Goal: Task Accomplishment & Management: Complete application form

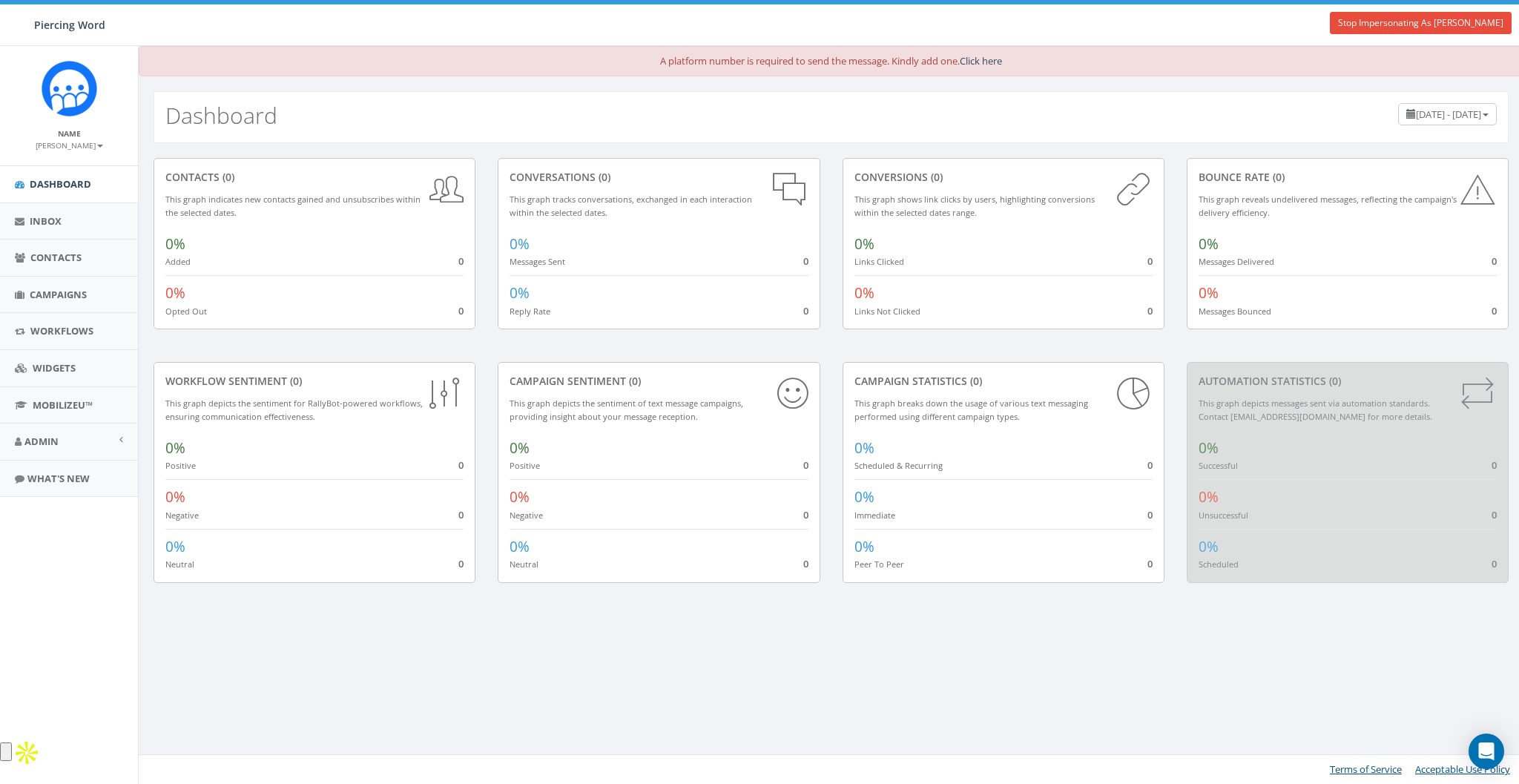
click at [861, 112] on div "Dashboard July 8, 2025 - October 6, 2025" at bounding box center [830, 118] width 1355 height 52
click at [1486, 745] on icon "Open Intercom Messenger" at bounding box center [1486, 751] width 17 height 19
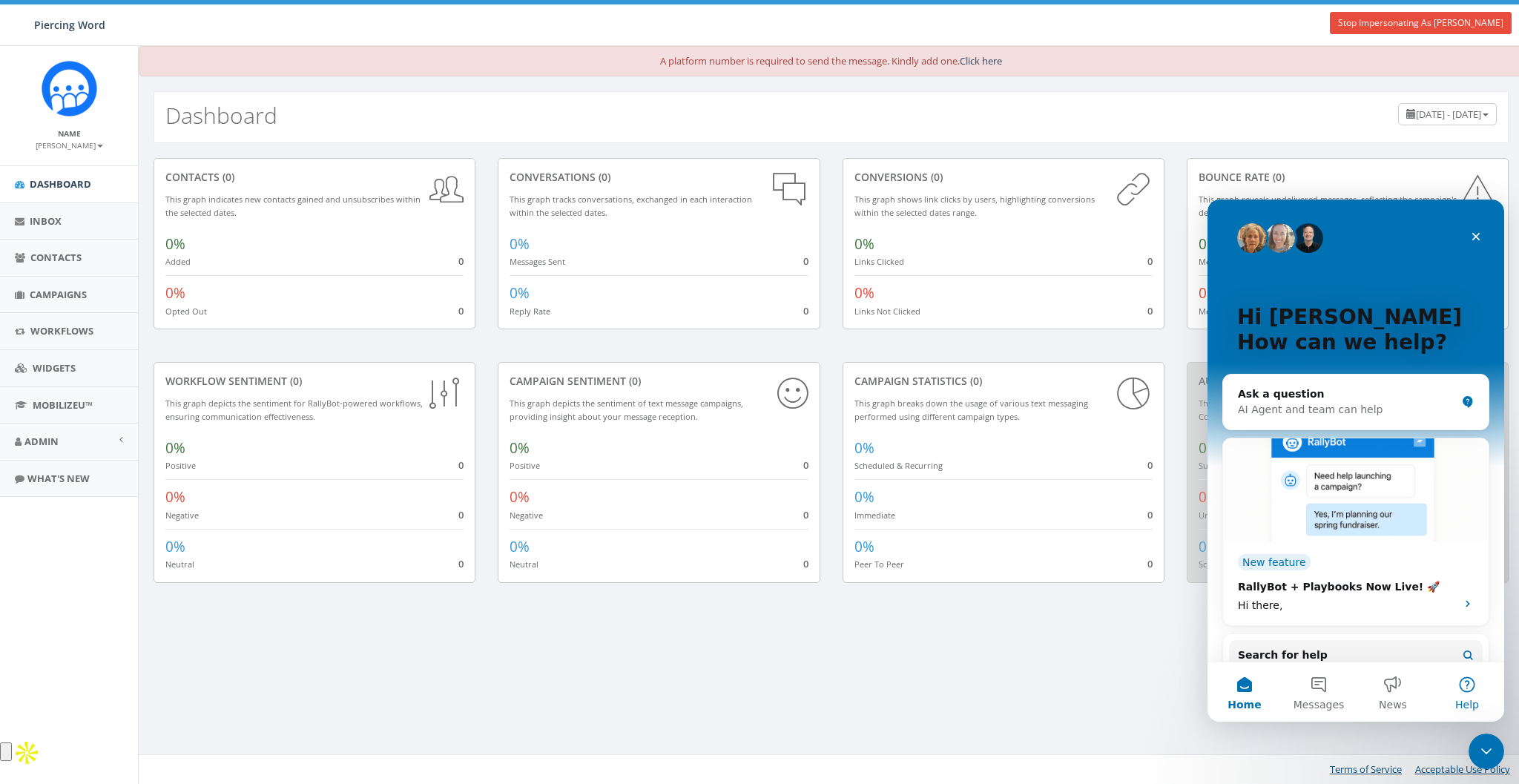
click at [1468, 690] on button "Help" at bounding box center [1467, 692] width 74 height 60
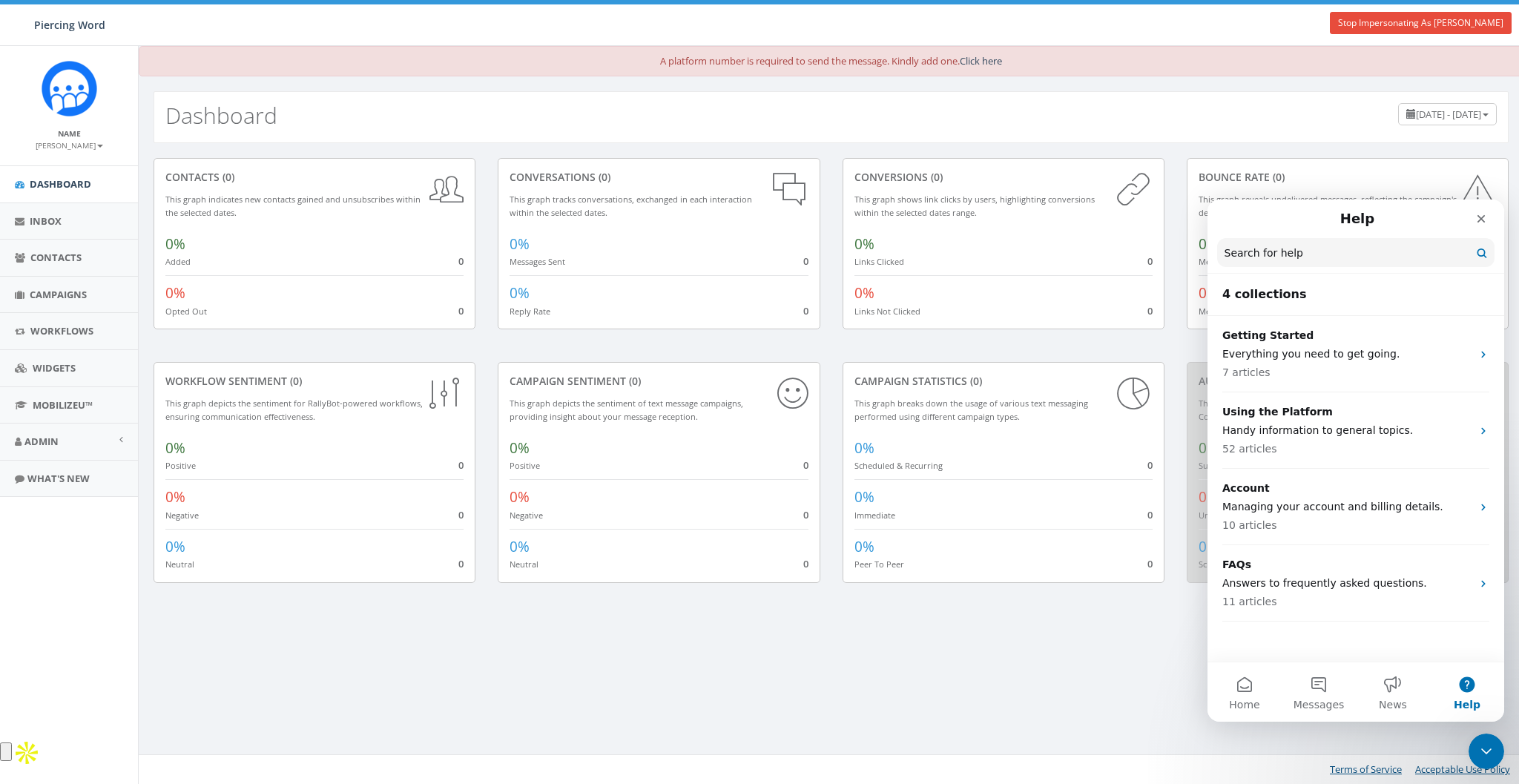
click at [1274, 254] on input "Search for help" at bounding box center [1355, 252] width 277 height 29
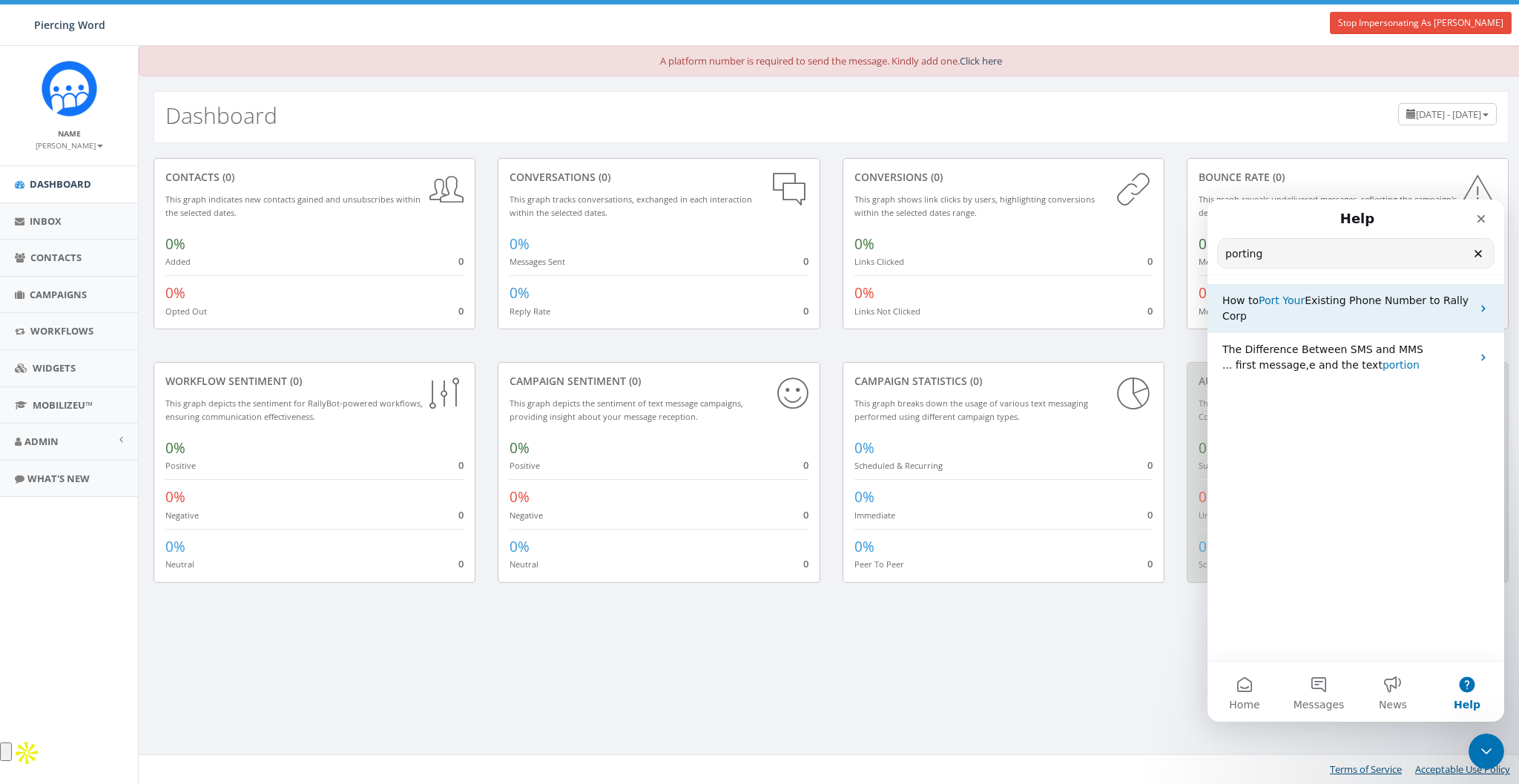
type input "porting"
click at [1340, 295] on span "Existing Phone Number to Rally Corp" at bounding box center [1345, 308] width 246 height 28
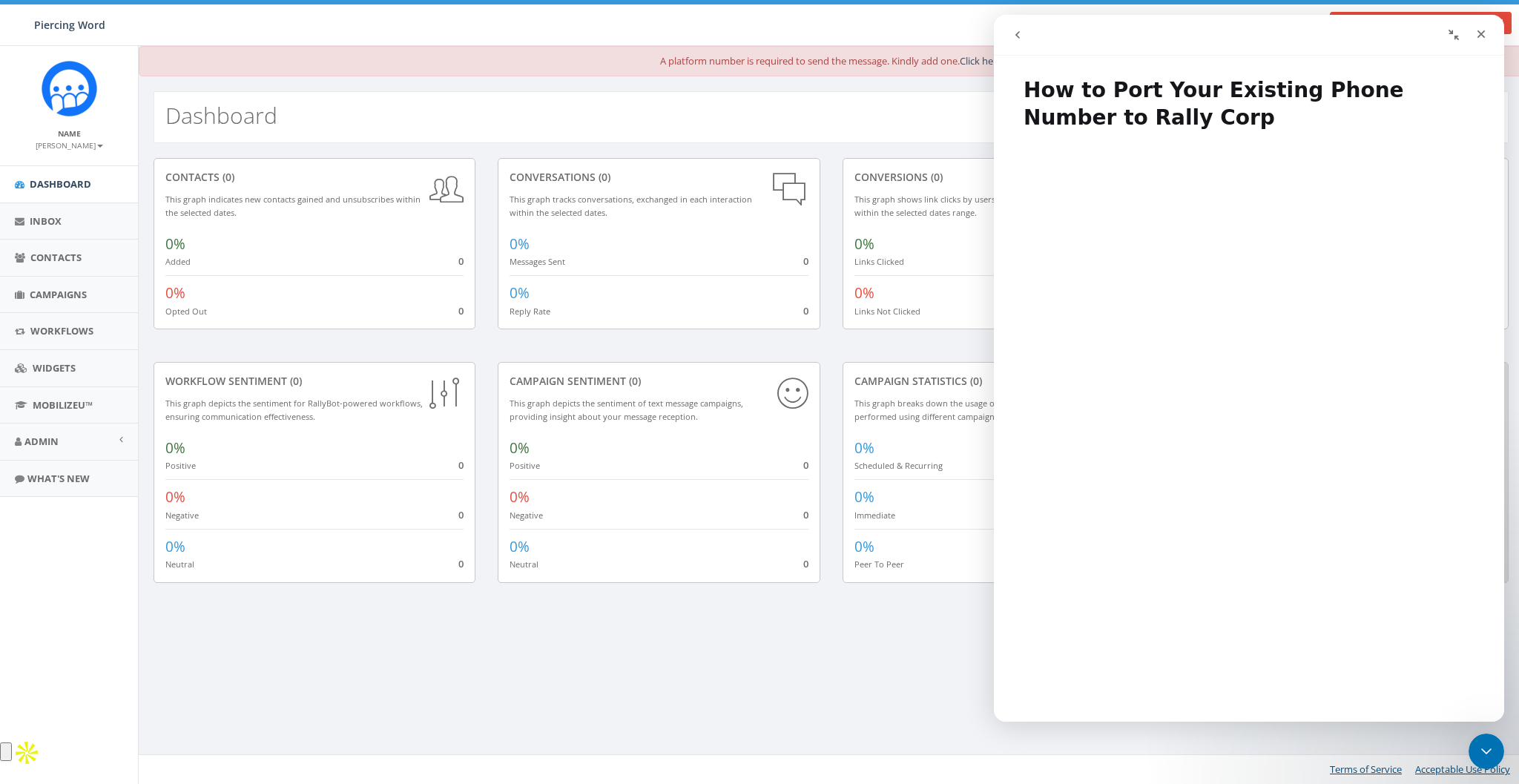
click at [1011, 33] on button "go back" at bounding box center [1018, 35] width 28 height 28
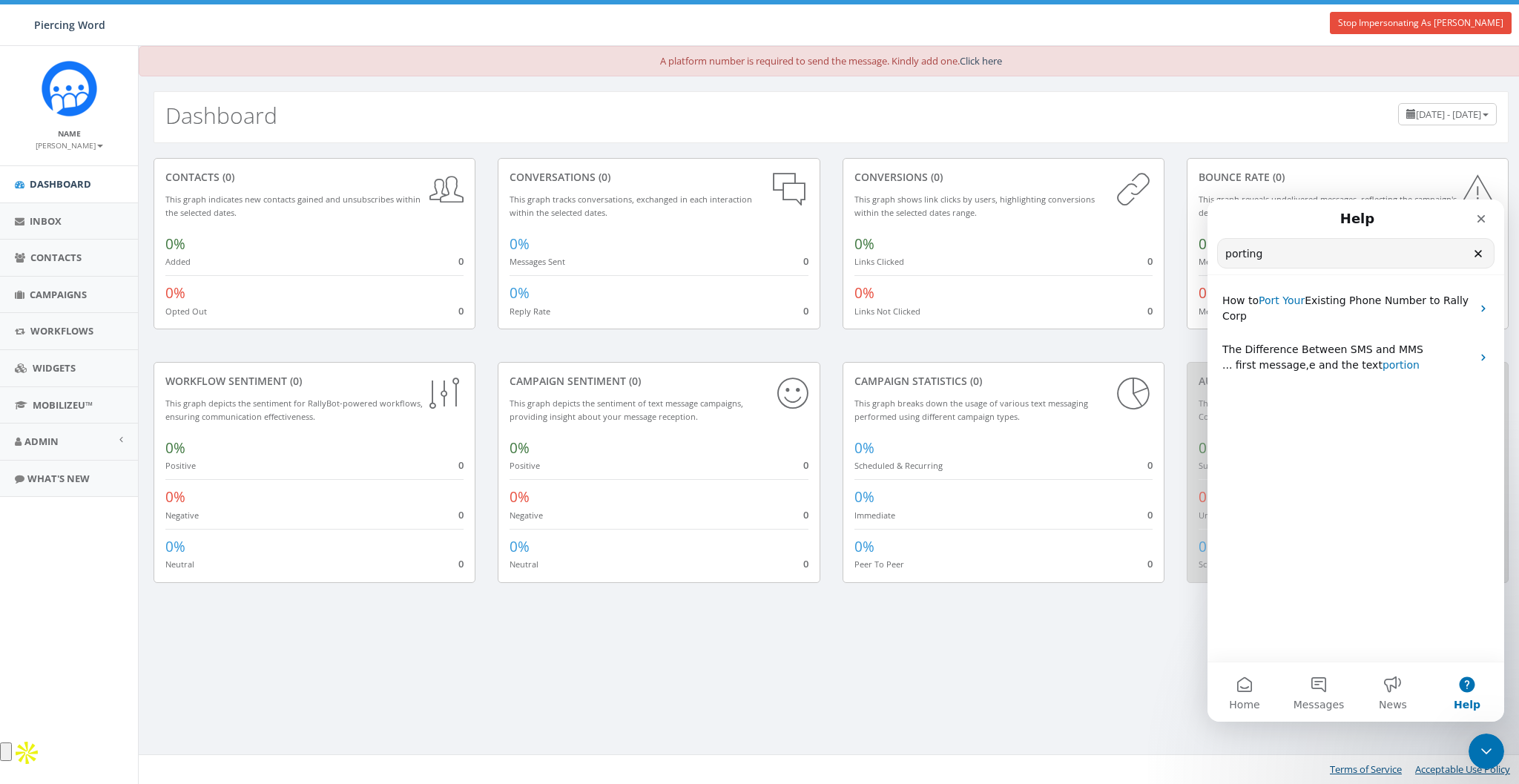
click at [1480, 687] on button "Help" at bounding box center [1467, 692] width 74 height 60
click at [1321, 307] on p "How to Port Your Existing Phone Number to Rally Corp" at bounding box center [1346, 309] width 249 height 31
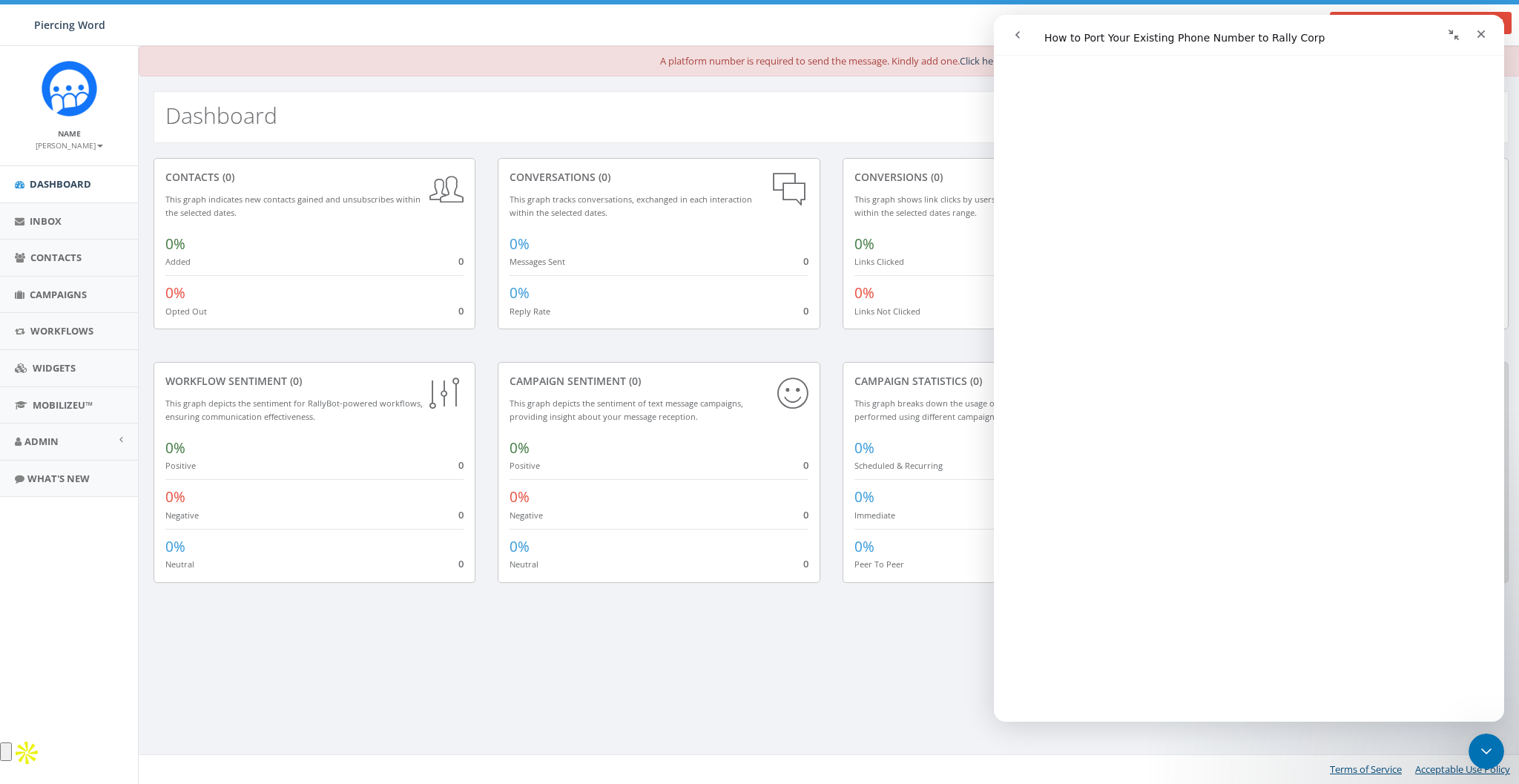
scroll to position [470, 0]
click at [1488, 33] on div "Close" at bounding box center [1481, 34] width 27 height 27
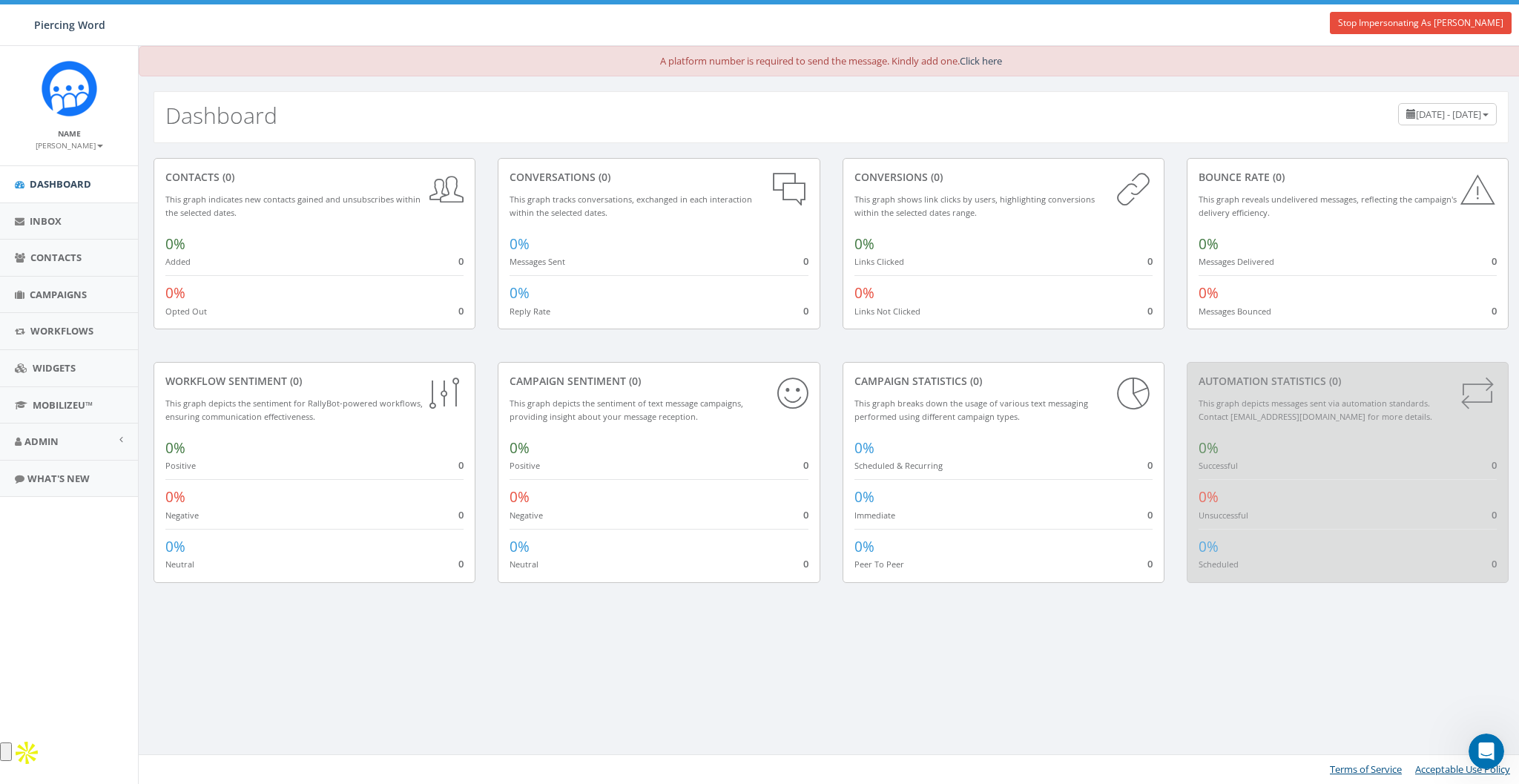
scroll to position [0, 0]
click at [1158, 137] on div "Dashboard July 8, 2025 - October 6, 2025" at bounding box center [830, 118] width 1355 height 52
click at [39, 435] on span "Admin" at bounding box center [42, 441] width 34 height 13
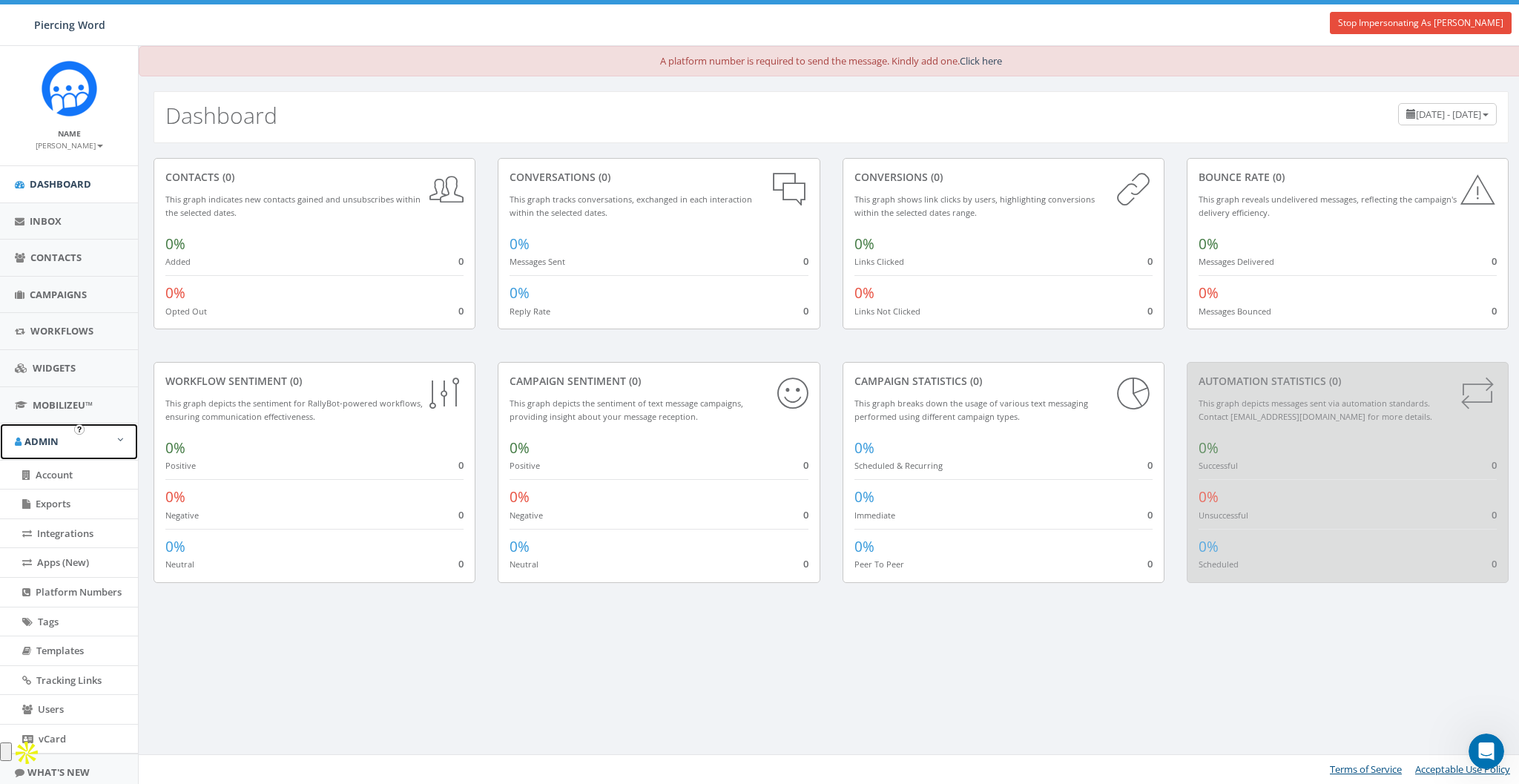
scroll to position [45, 0]
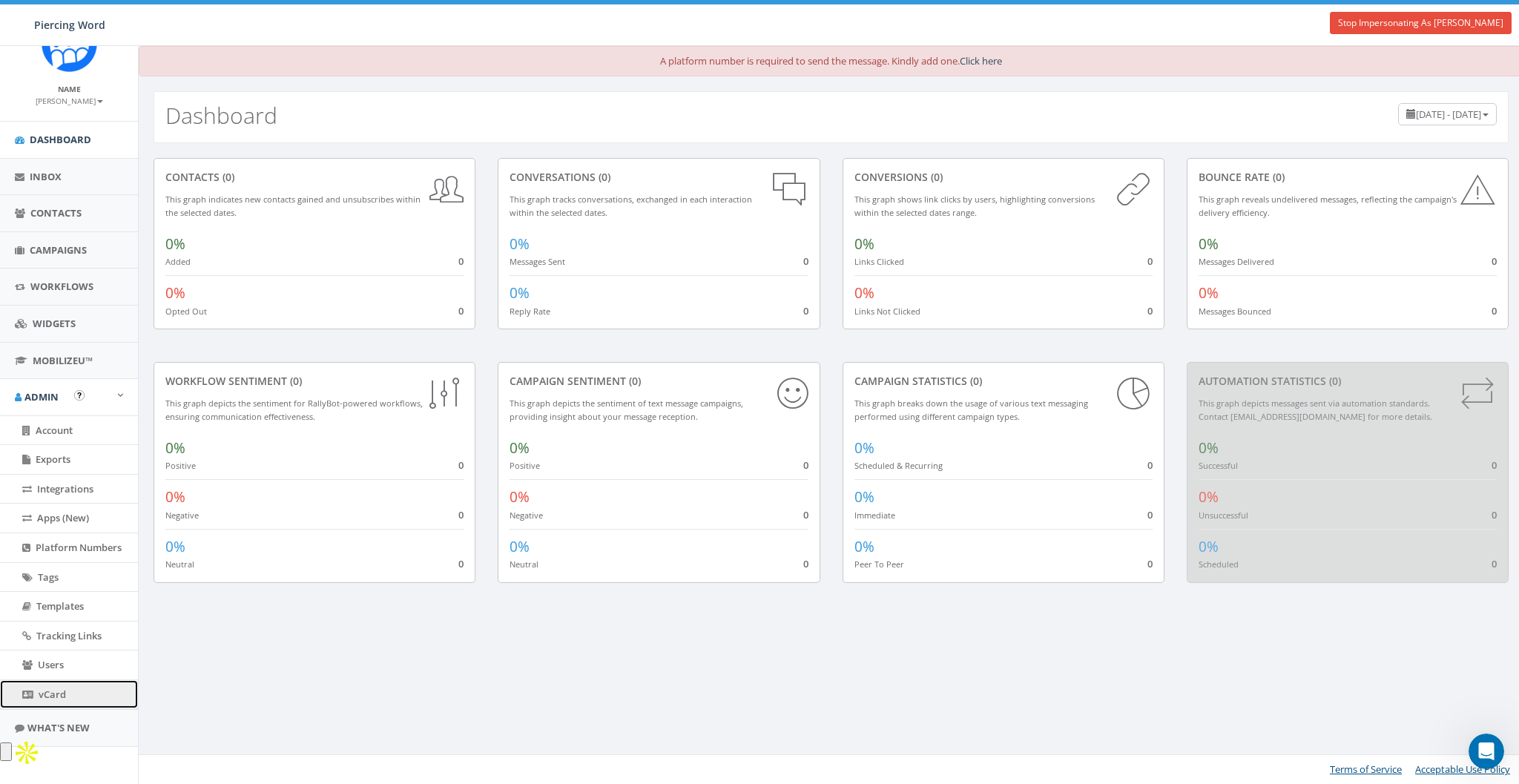
click at [52, 691] on span "vCard" at bounding box center [52, 694] width 28 height 13
click at [977, 61] on link "Click here" at bounding box center [980, 61] width 42 height 13
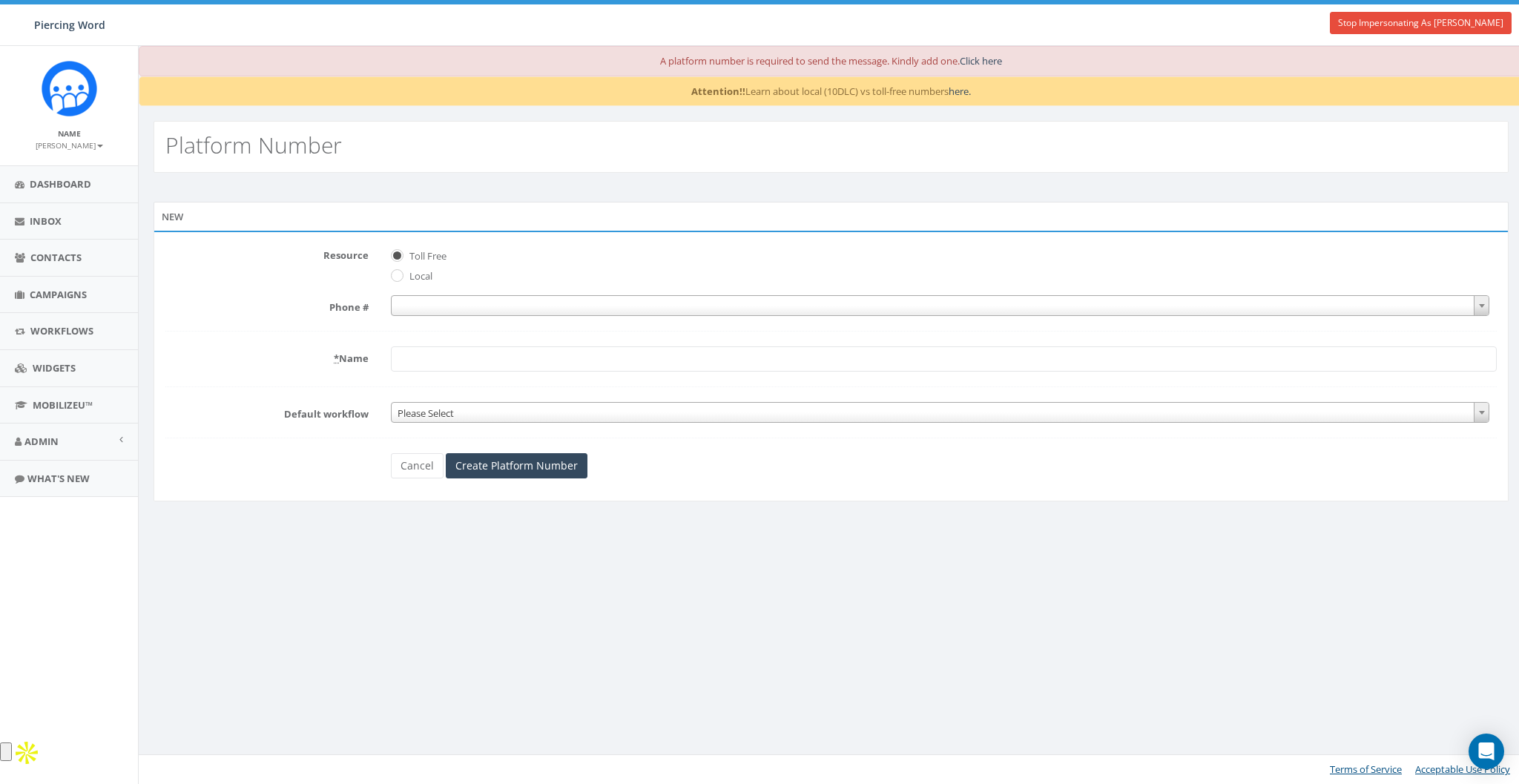
click at [415, 278] on label "Local" at bounding box center [419, 277] width 27 height 15
click at [400, 278] on input "Local" at bounding box center [395, 277] width 10 height 10
radio input "true"
click at [429, 303] on span at bounding box center [940, 306] width 1098 height 21
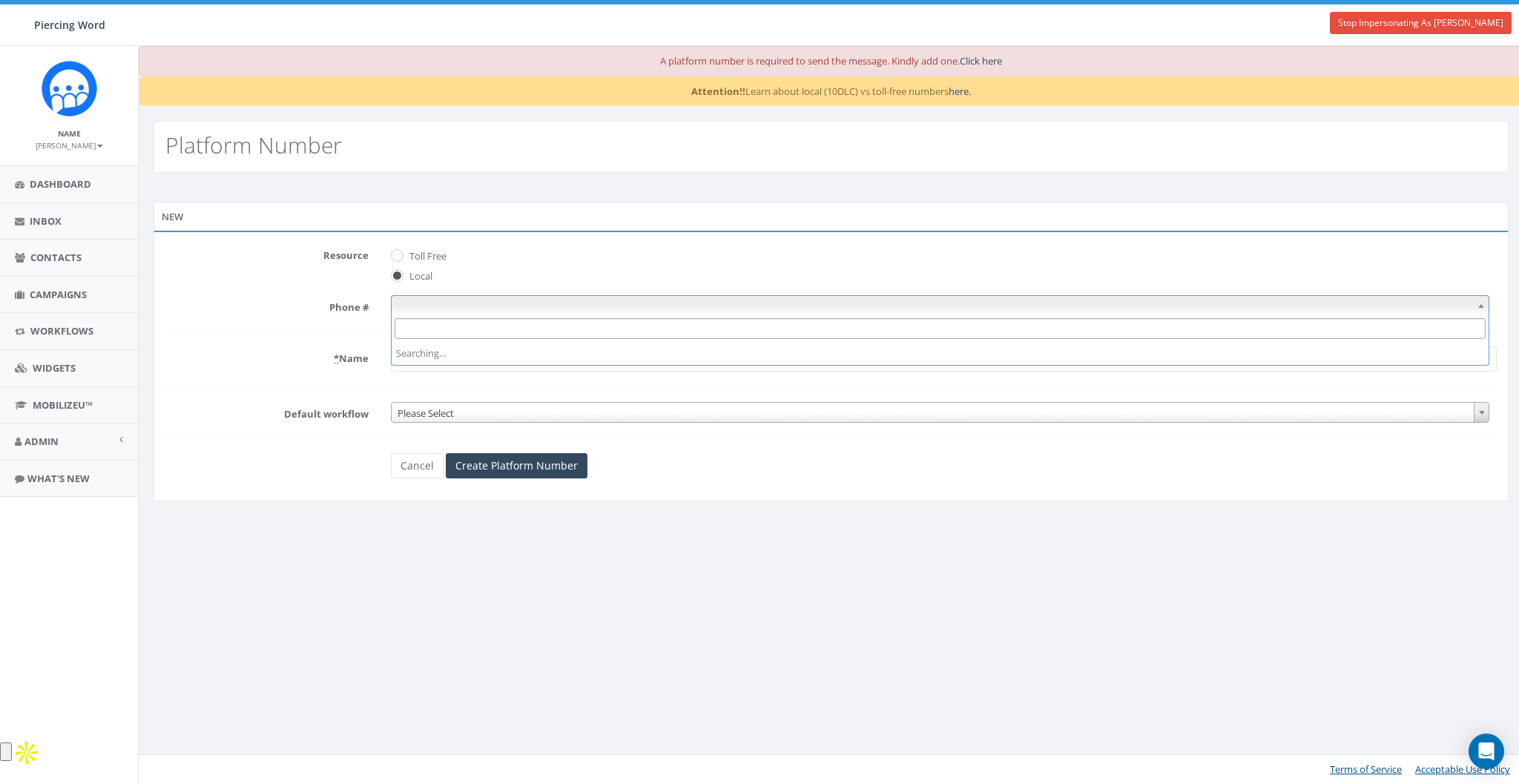
type input "1"
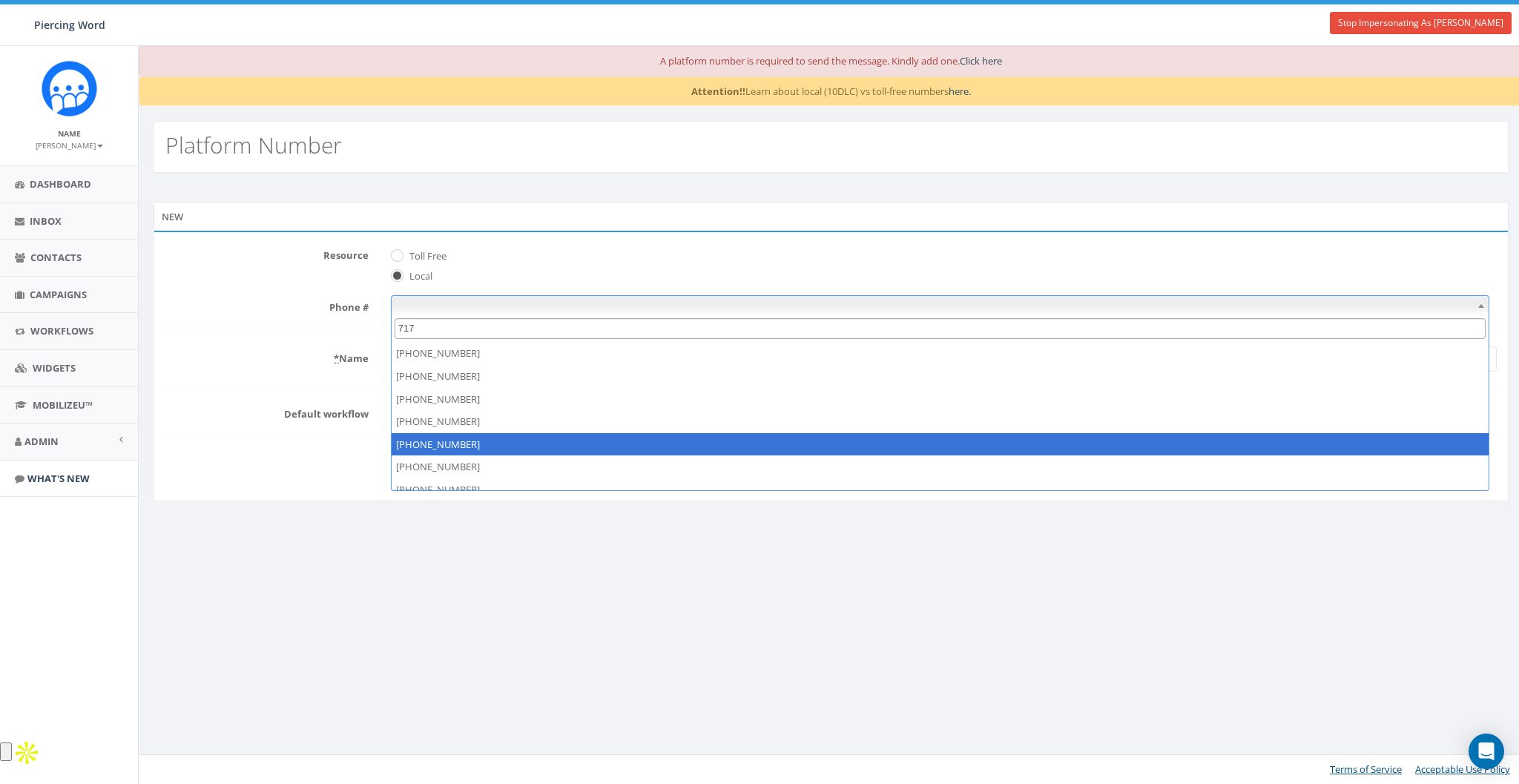
type input "717"
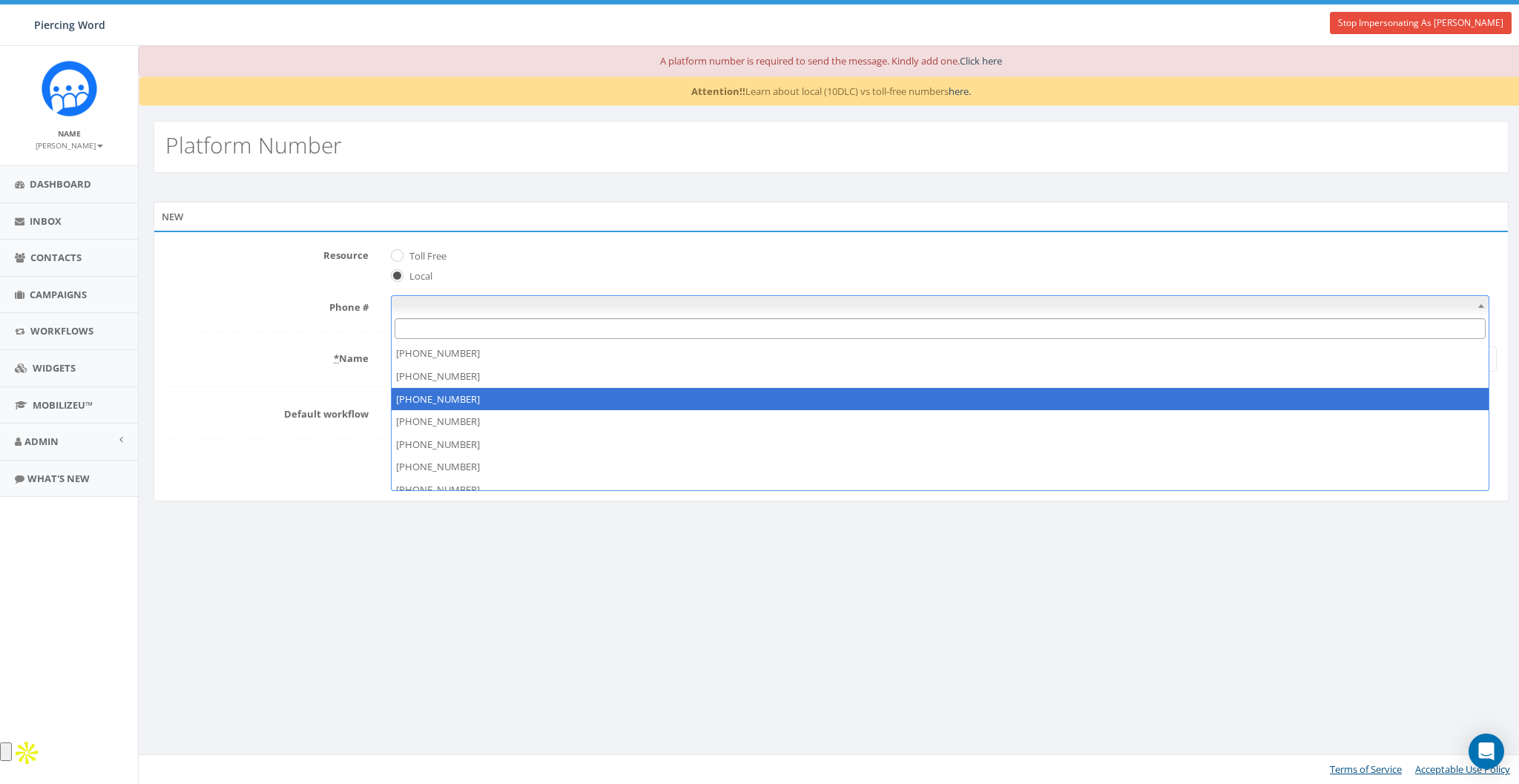
click at [273, 361] on label "* Name" at bounding box center [266, 356] width 225 height 19
click at [391, 361] on input "* Name" at bounding box center [943, 359] width 1105 height 25
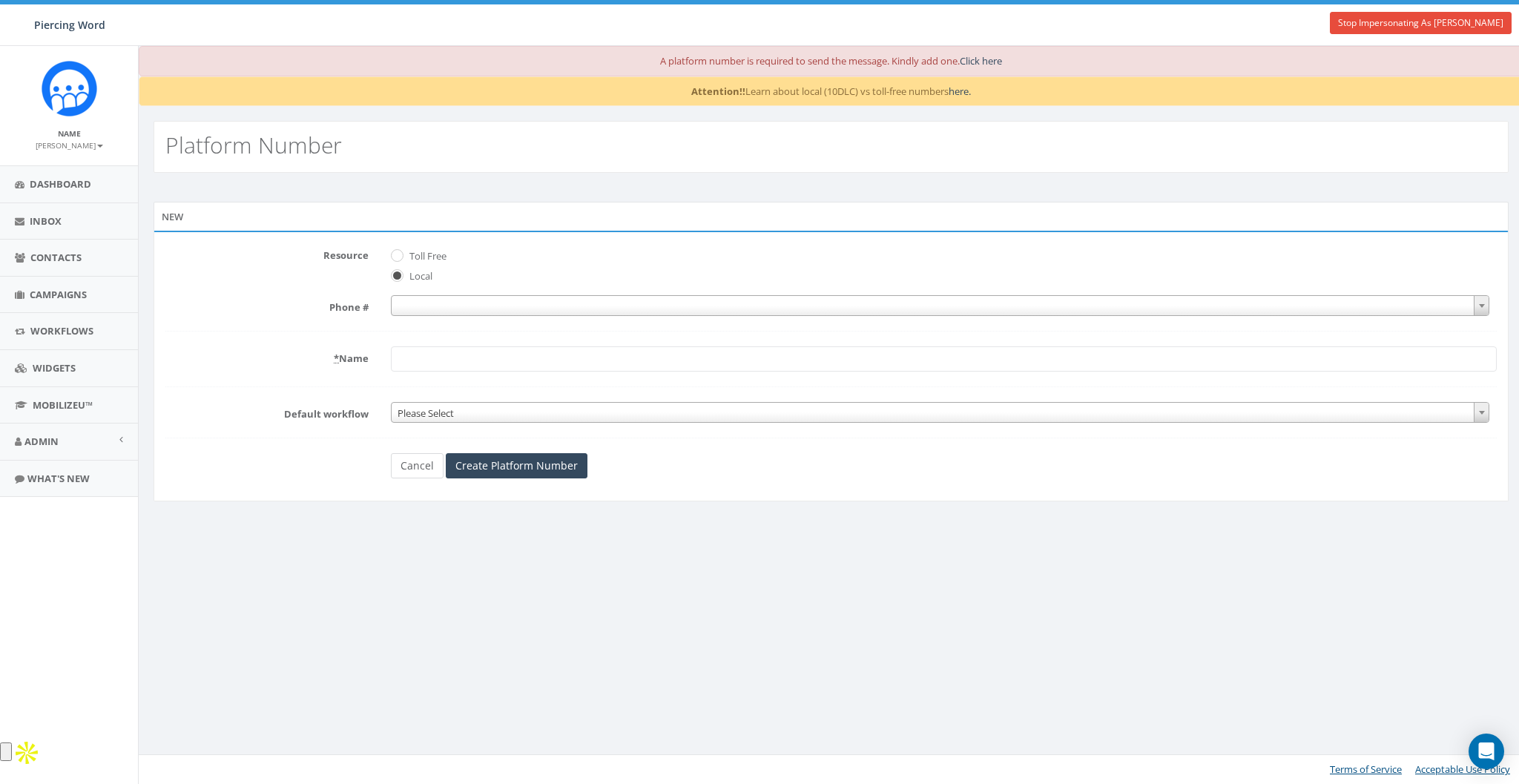
drag, startPoint x: 324, startPoint y: 497, endPoint x: 417, endPoint y: 455, distance: 102.0
click at [327, 496] on div "Phone Number can't be blank Resource Toll Free Local Phone # * Name Default wor…" at bounding box center [830, 366] width 1355 height 271
click at [414, 461] on link "Cancel" at bounding box center [417, 466] width 53 height 25
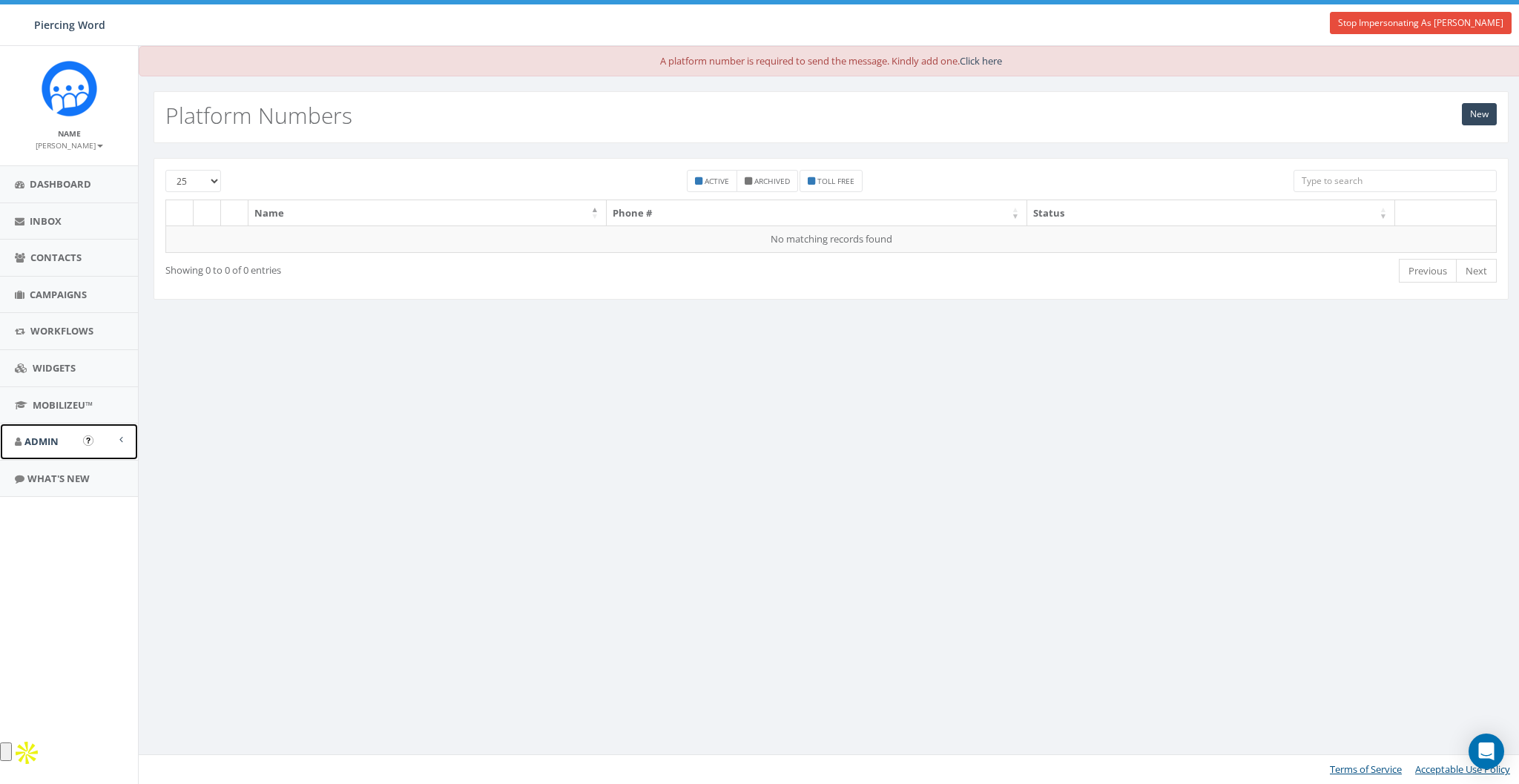
click at [56, 438] on span "Admin" at bounding box center [42, 441] width 34 height 13
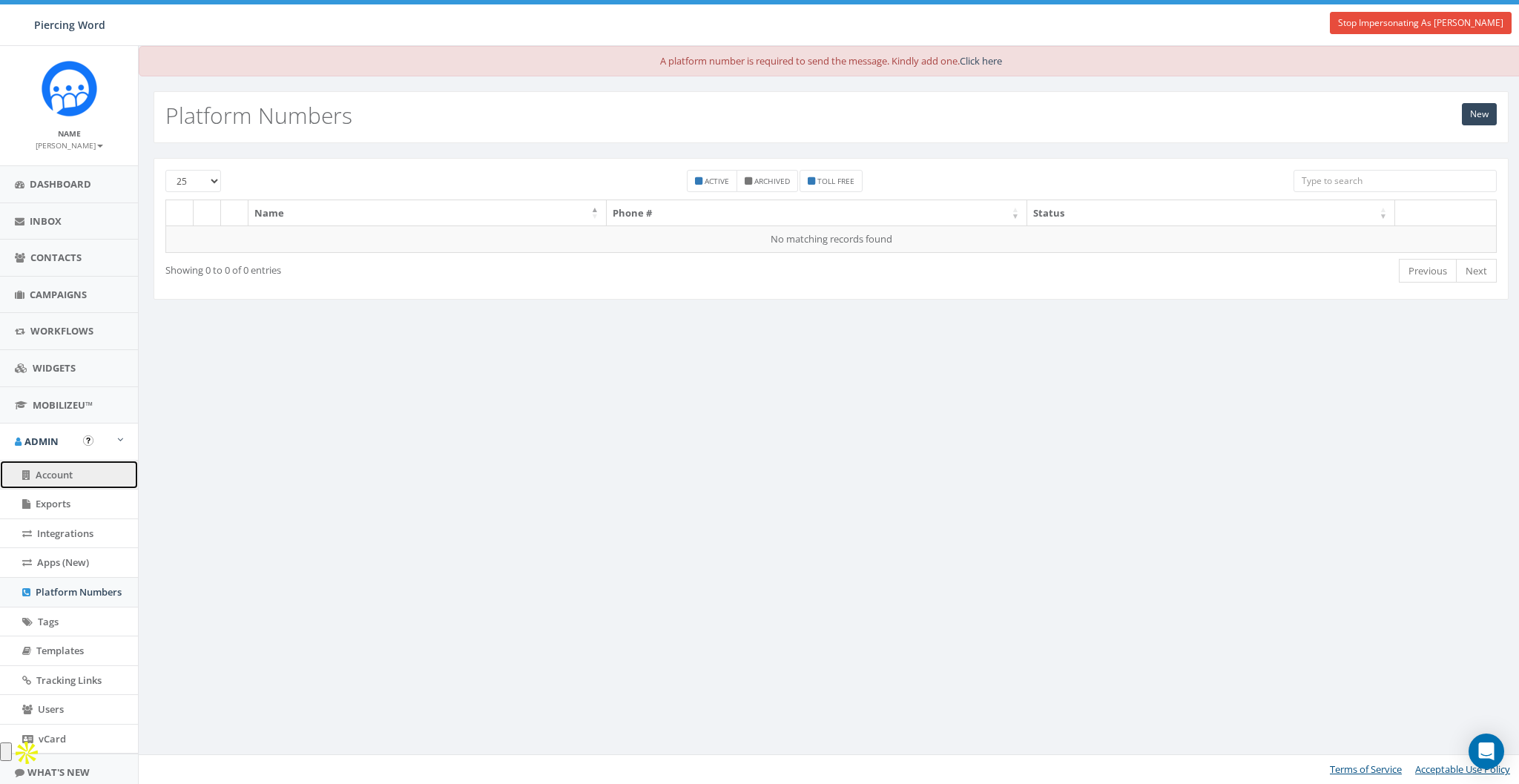
click at [49, 468] on span "Account" at bounding box center [54, 475] width 37 height 13
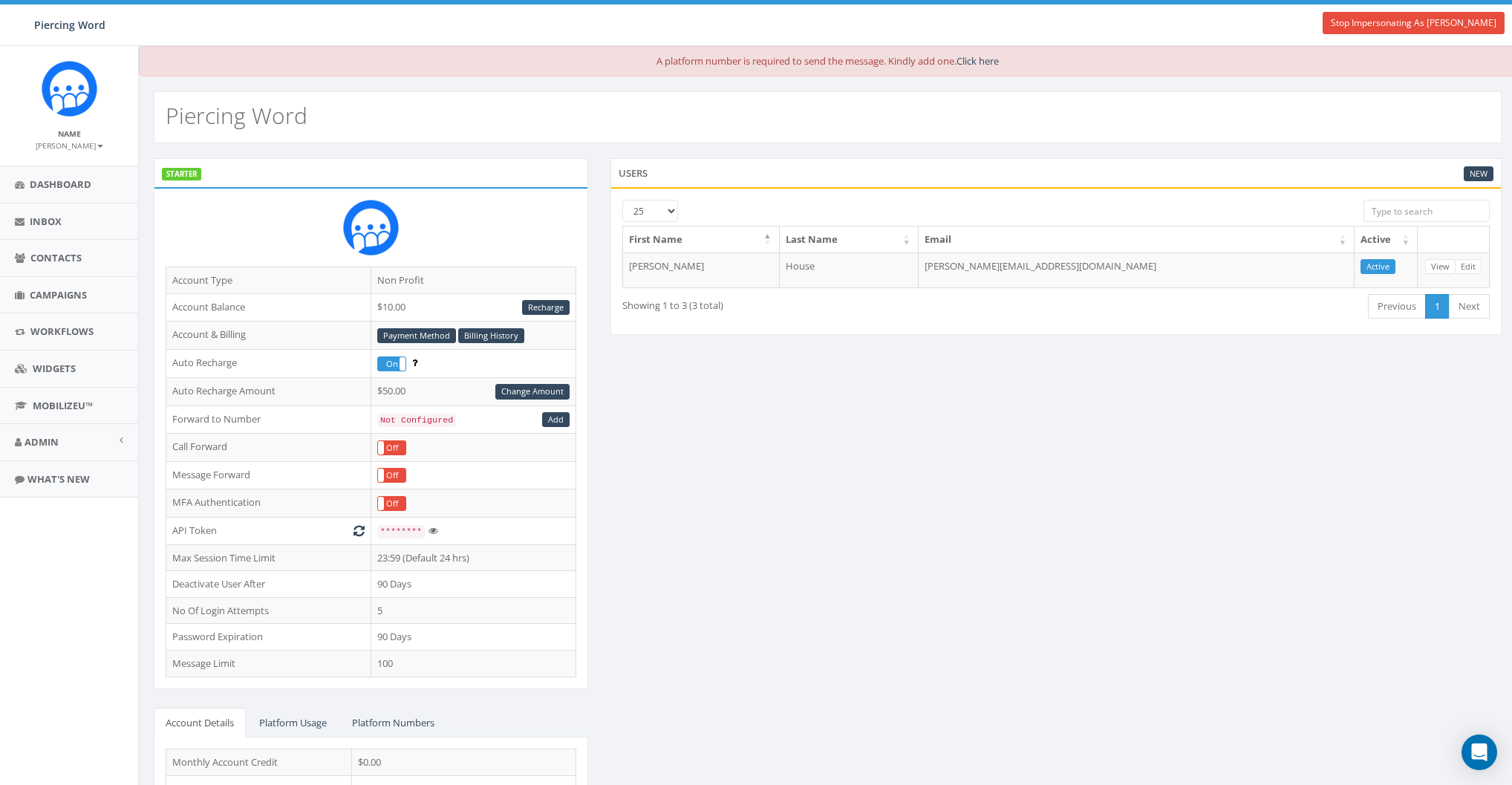
click at [718, 385] on div "STARTER Account Type Non Profit Account Balance $10.00 Recharge Account & Billi…" at bounding box center [827, 535] width 1370 height 754
click at [830, 94] on div "Piercing Word" at bounding box center [827, 118] width 1347 height 52
click at [49, 433] on link "Admin" at bounding box center [69, 442] width 138 height 36
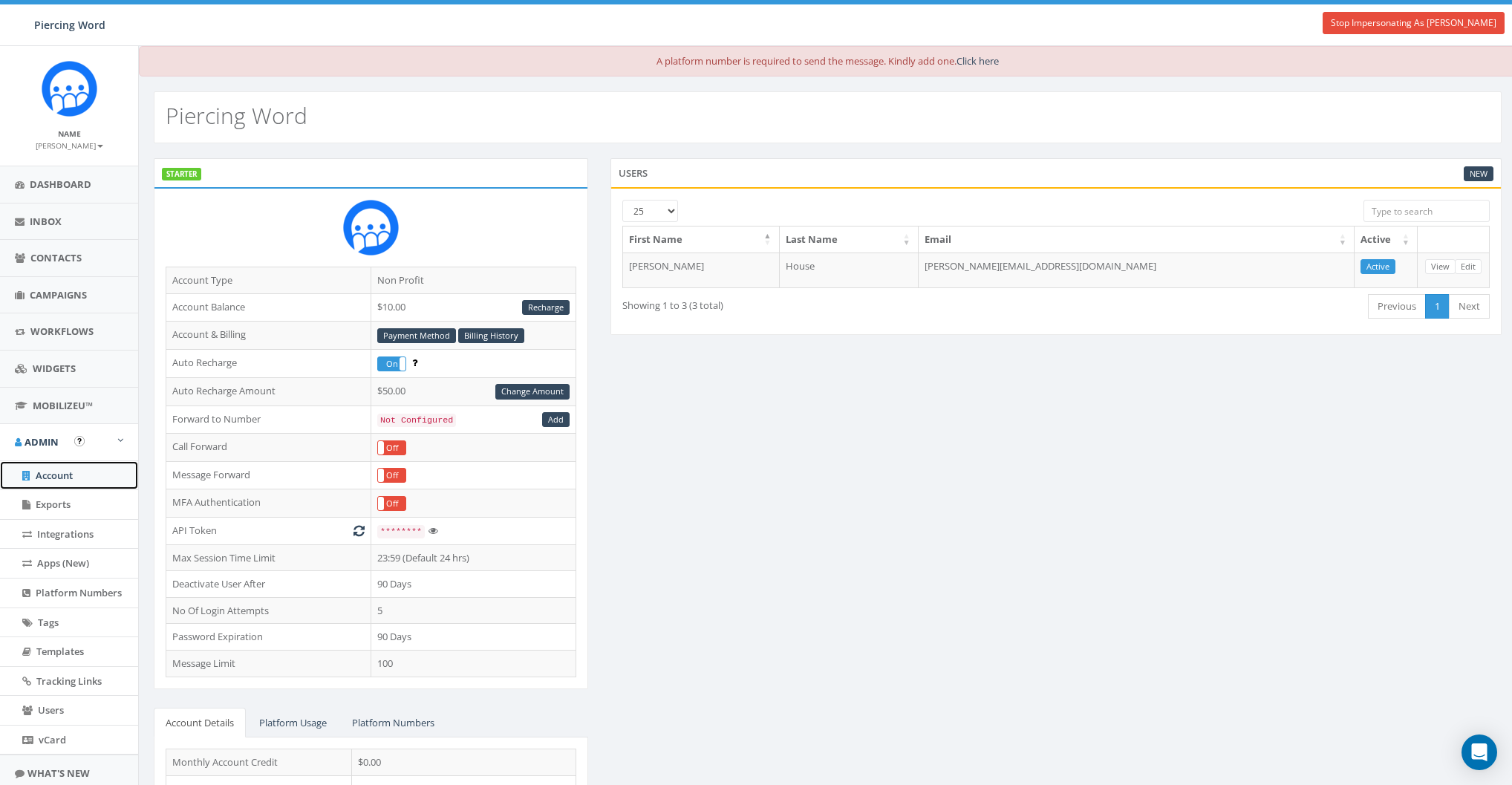
click at [44, 477] on span "Account" at bounding box center [54, 475] width 37 height 13
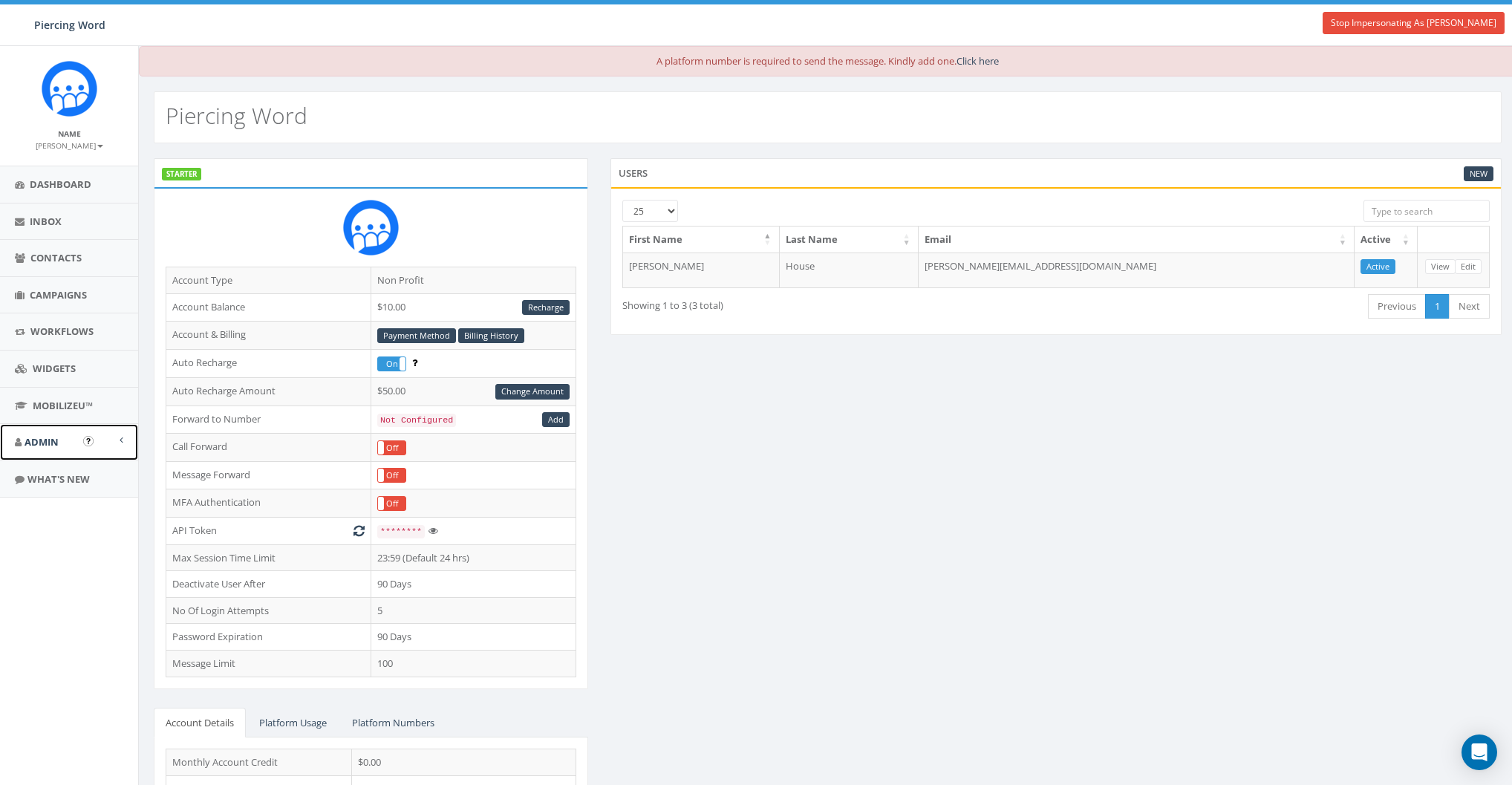
click at [32, 444] on span "Admin" at bounding box center [42, 442] width 34 height 13
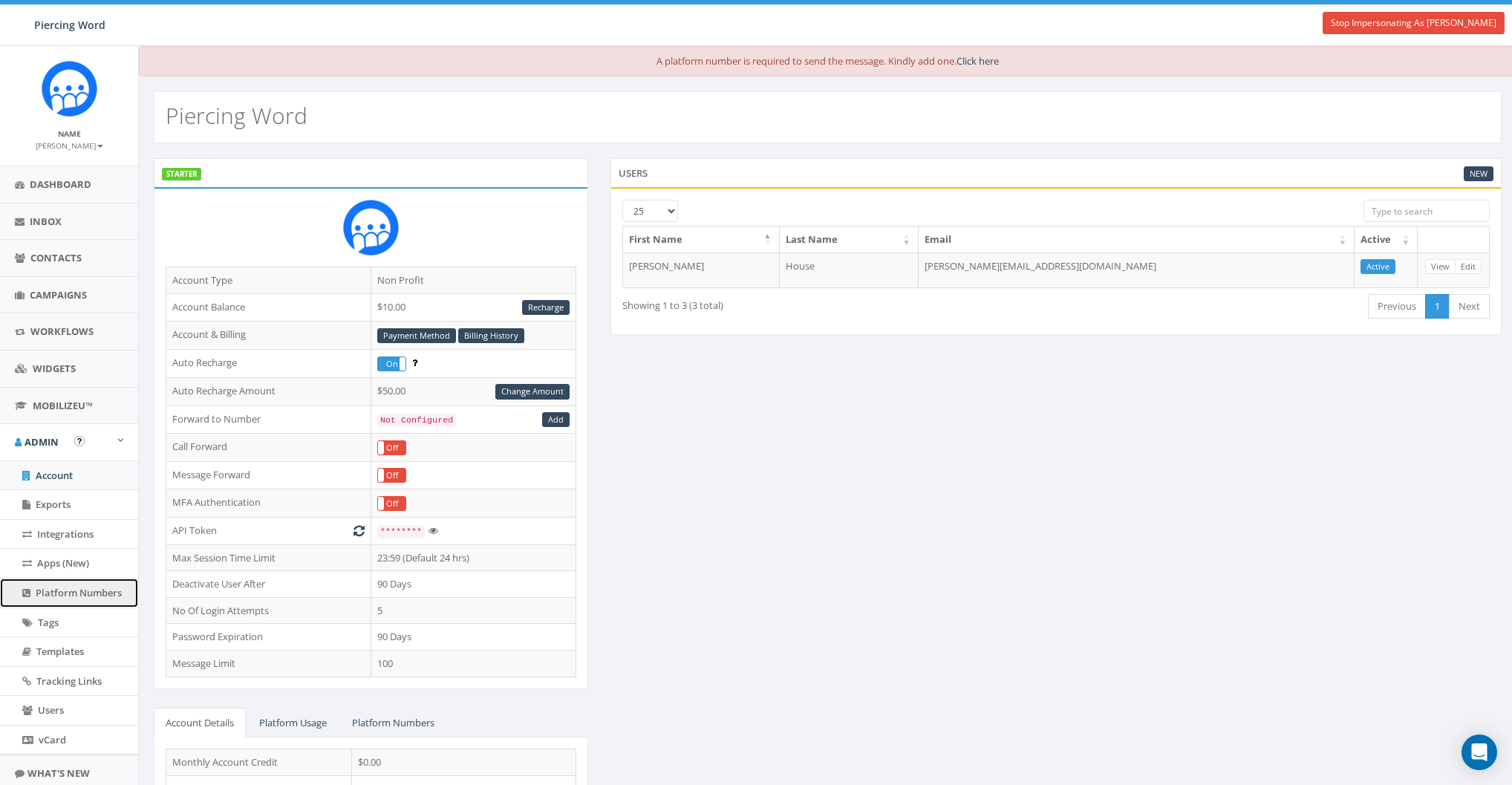
click at [62, 586] on span "Platform Numbers" at bounding box center [79, 593] width 86 height 13
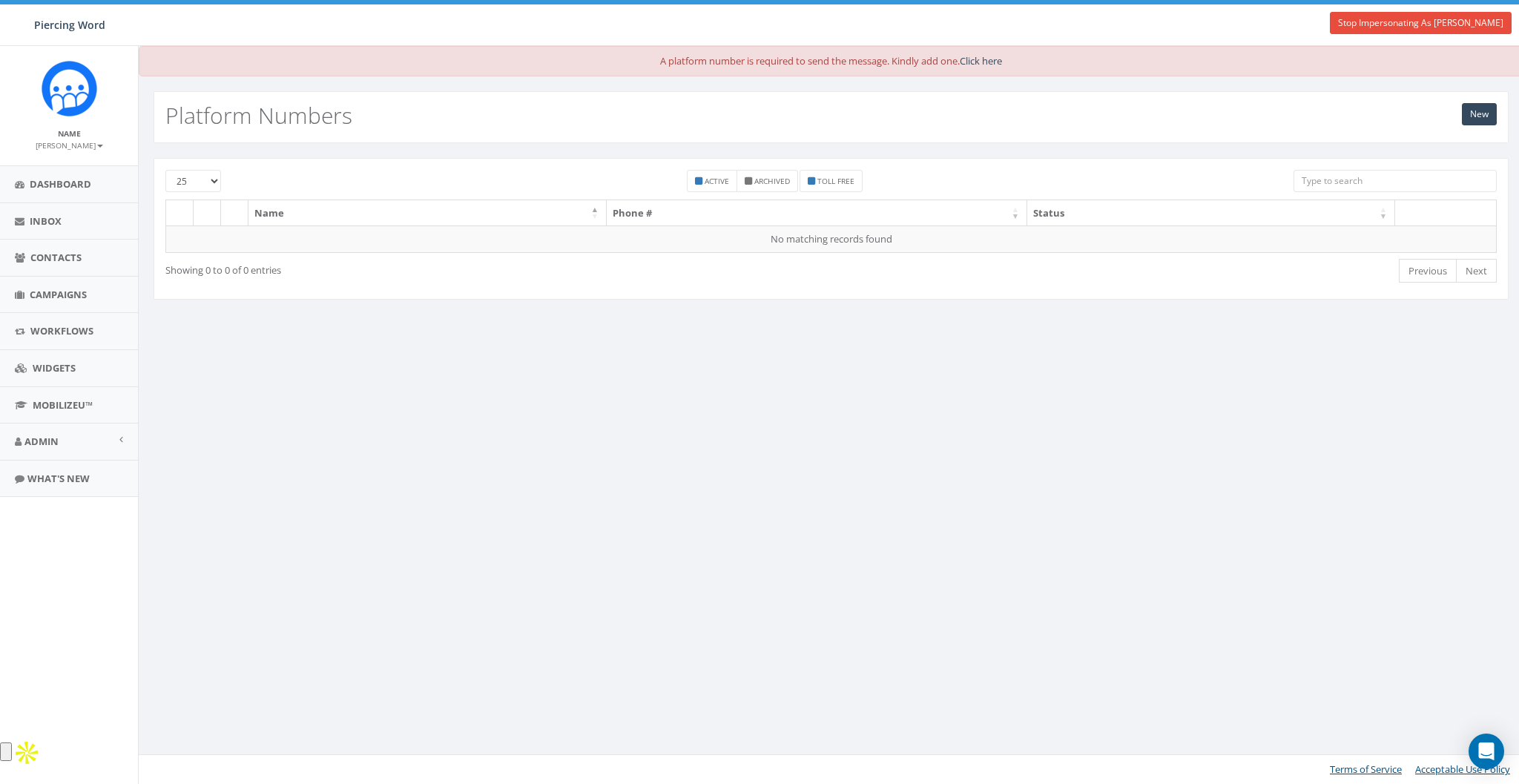
click at [962, 477] on div "A platform number is required to send the message. Kindly add one. Click here N…" at bounding box center [830, 415] width 1385 height 738
drag, startPoint x: 719, startPoint y: 344, endPoint x: 557, endPoint y: 283, distance: 173.1
click at [716, 344] on div "A platform number is required to send the message. Kindly add one. Click here N…" at bounding box center [830, 415] width 1385 height 738
click at [30, 219] on span "Inbox" at bounding box center [45, 221] width 32 height 13
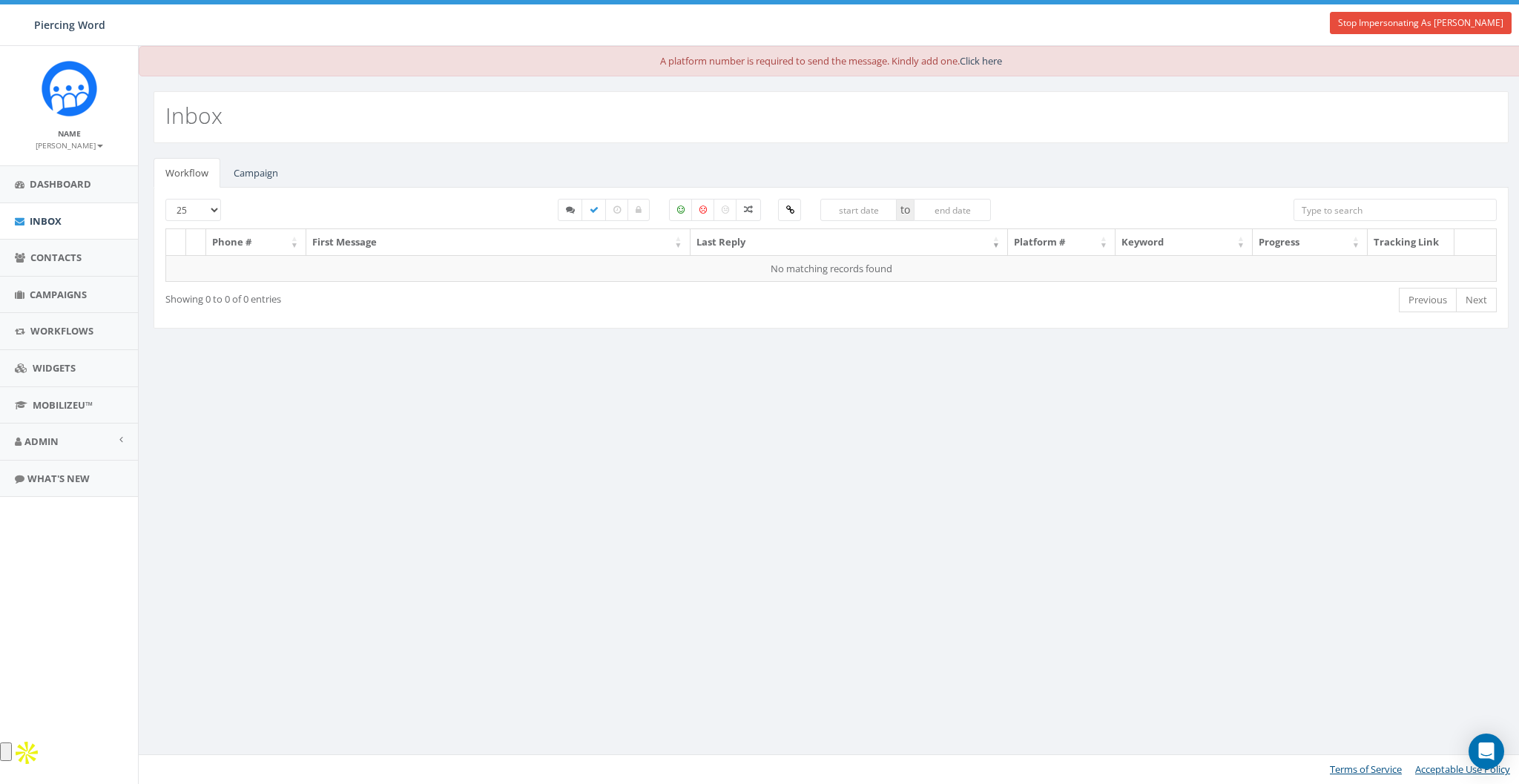
click at [532, 408] on div "A platform number is required to send the message. Kindly add one. Click here I…" at bounding box center [830, 415] width 1385 height 738
click at [49, 441] on span "Admin" at bounding box center [42, 441] width 34 height 13
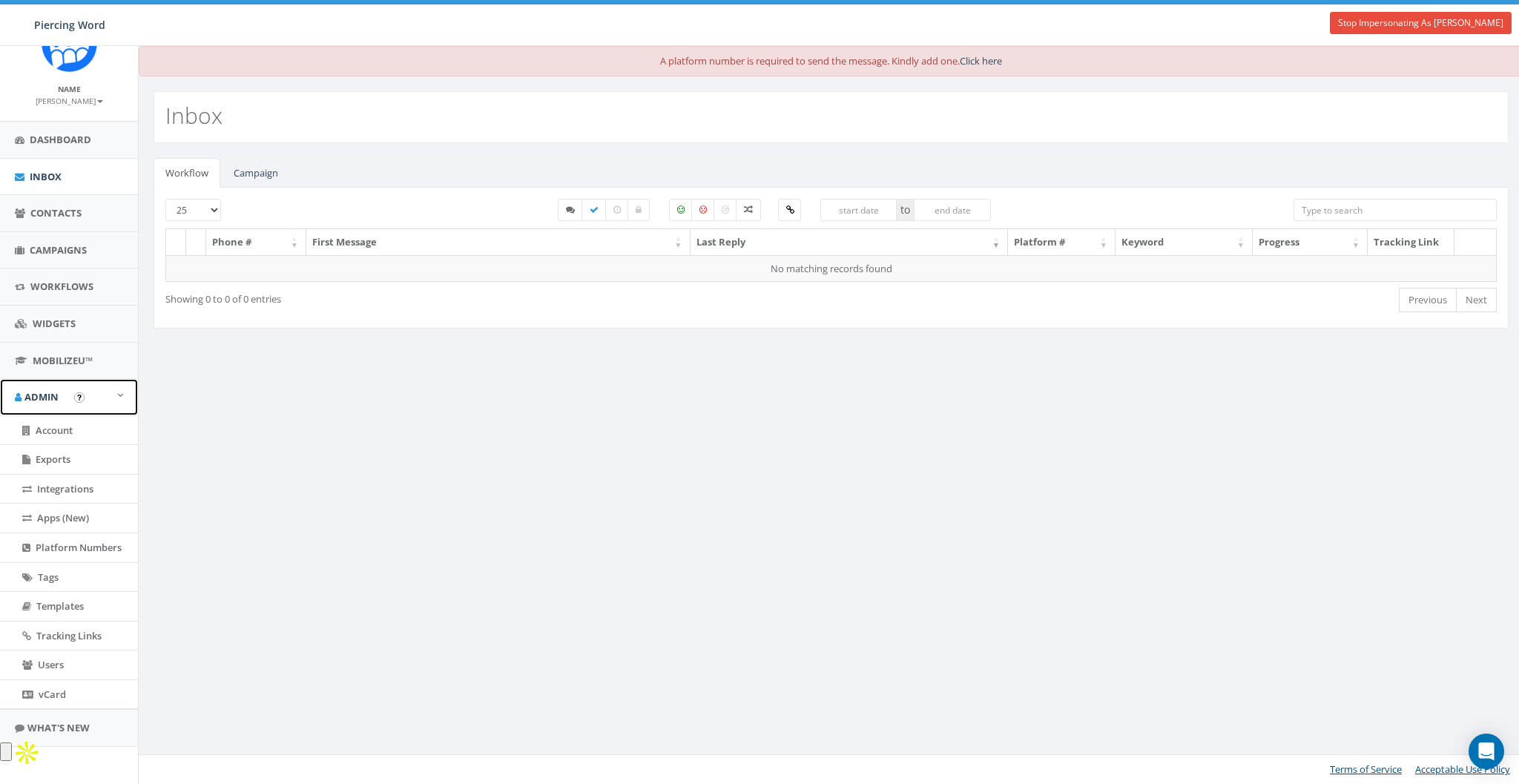
scroll to position [45, 0]
click at [47, 693] on span "vCard" at bounding box center [52, 694] width 28 height 13
click at [55, 359] on span "MobilizeU™" at bounding box center [62, 361] width 60 height 13
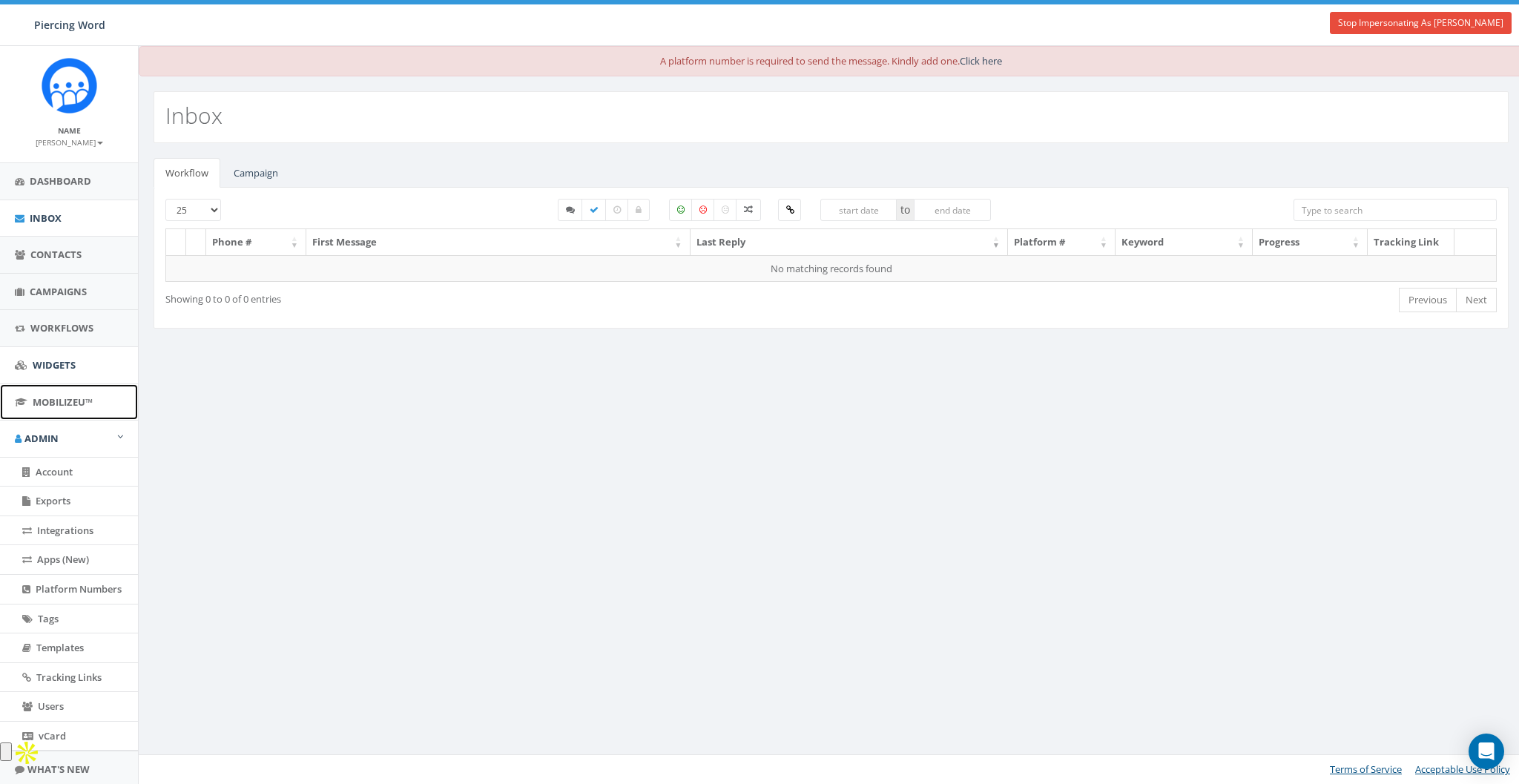
scroll to position [0, 0]
click at [56, 404] on span "MobilizeU™" at bounding box center [62, 405] width 60 height 13
click at [39, 189] on span "Dashboard" at bounding box center [60, 184] width 62 height 13
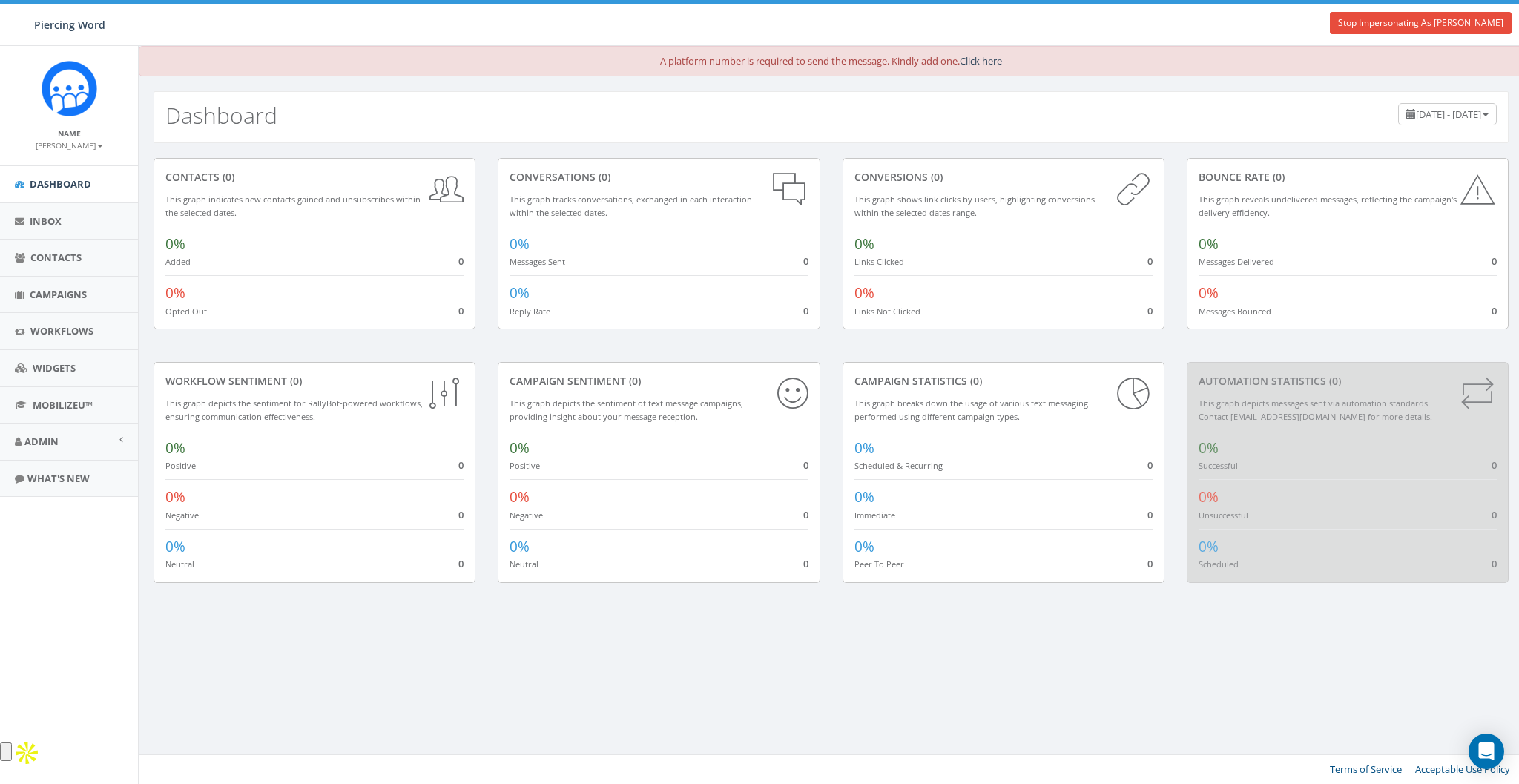
click at [875, 167] on div "conversions (0) This graph shows link clicks by users, highlighting conversions…" at bounding box center [1003, 243] width 322 height 172
click at [876, 170] on div "conversions (0)" at bounding box center [1003, 177] width 298 height 15
click at [893, 126] on div "Dashboard July 8, 2025 - October 6, 2025" at bounding box center [830, 118] width 1355 height 52
click at [885, 129] on div "Dashboard July 8, 2025 - October 6, 2025" at bounding box center [830, 118] width 1355 height 52
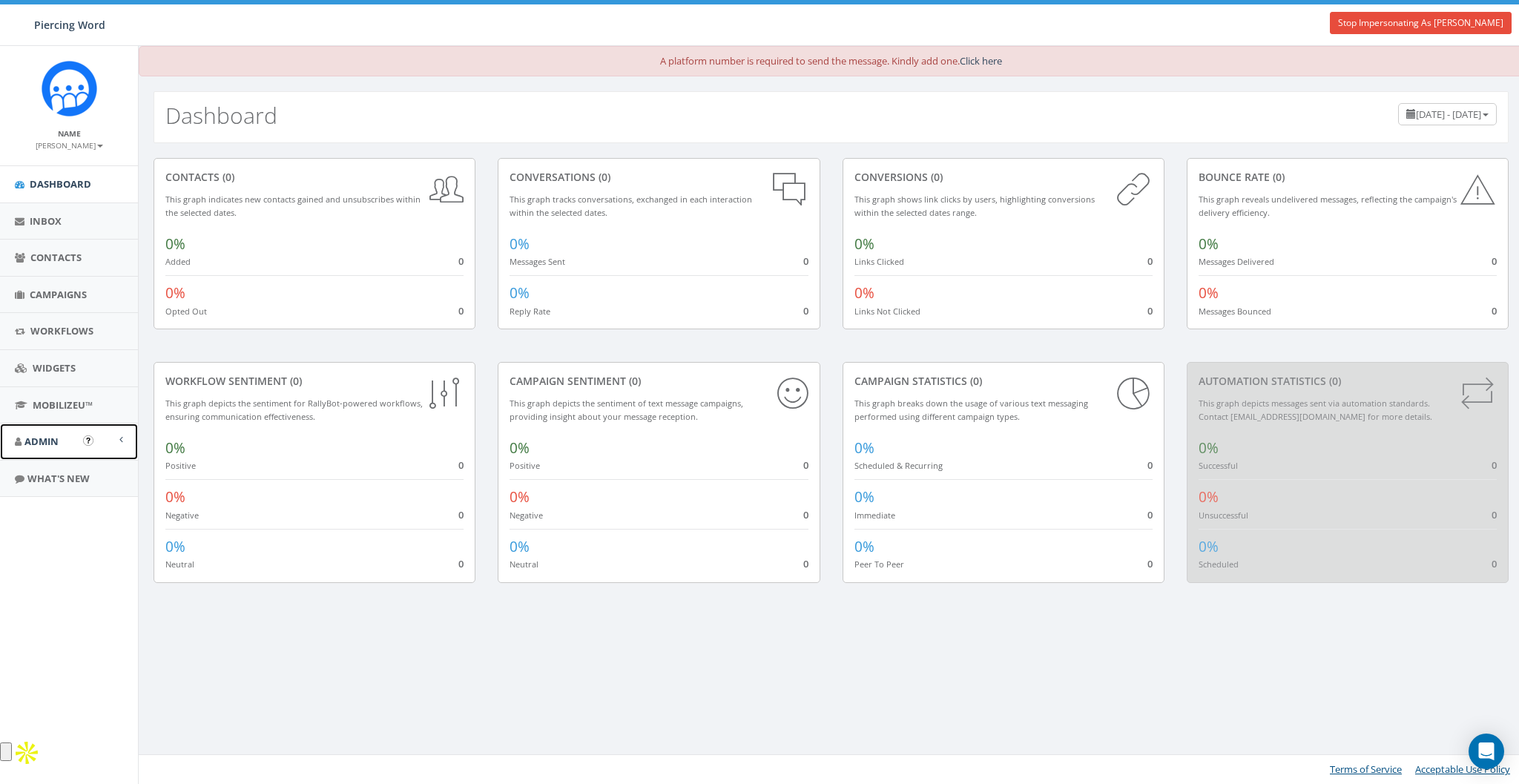
click at [45, 436] on span "Admin" at bounding box center [42, 441] width 34 height 13
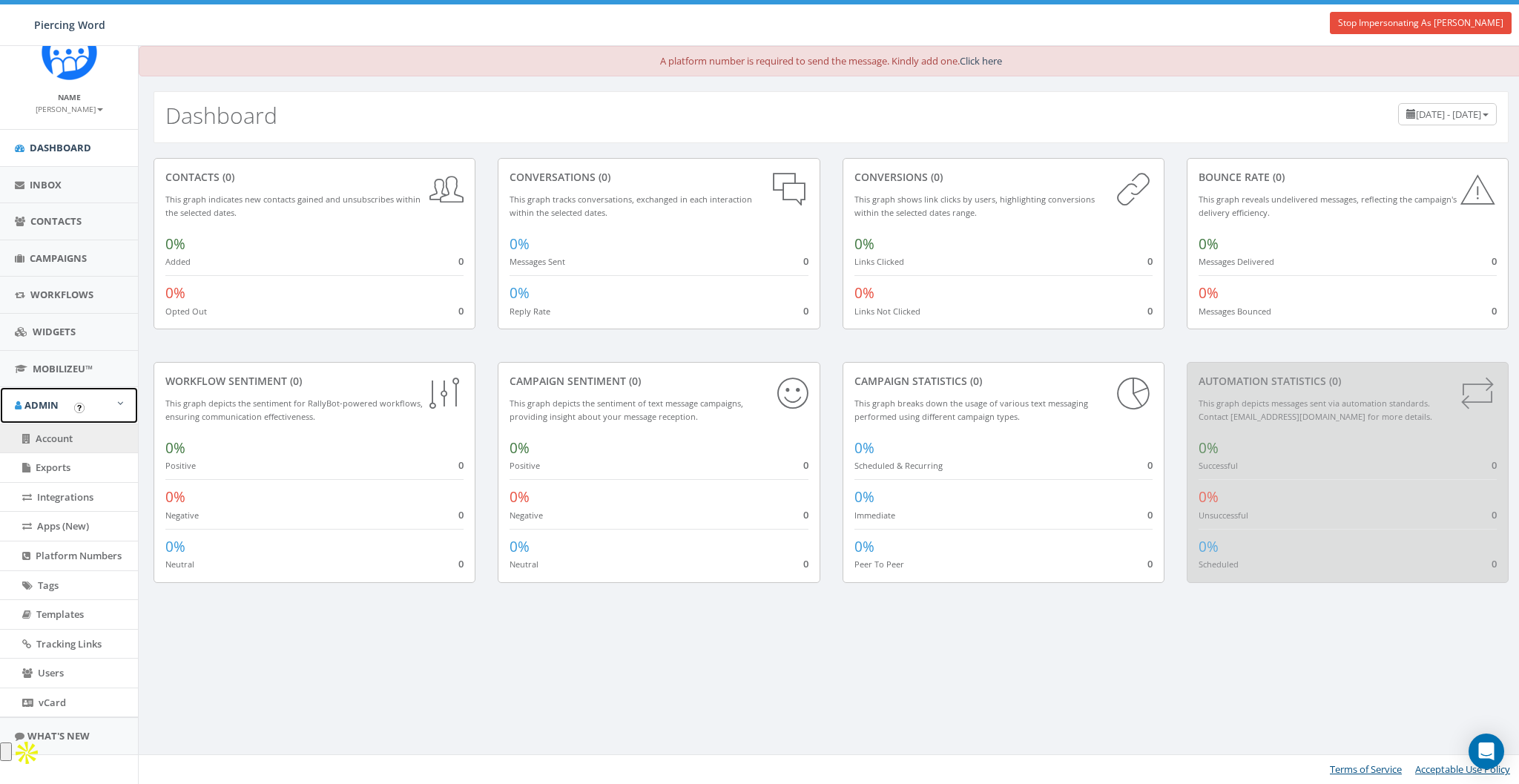
scroll to position [45, 0]
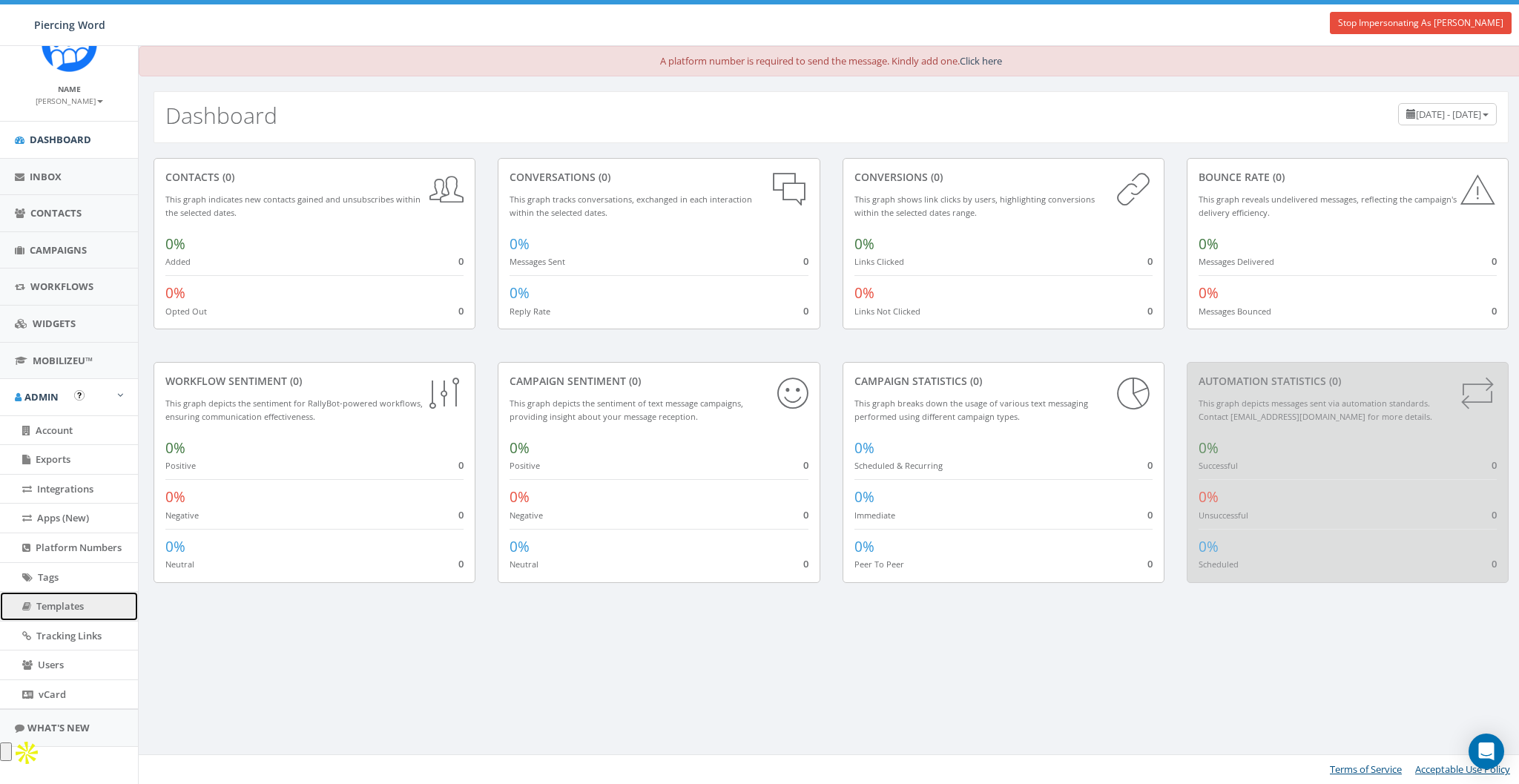
click at [51, 599] on span "Templates" at bounding box center [60, 605] width 48 height 13
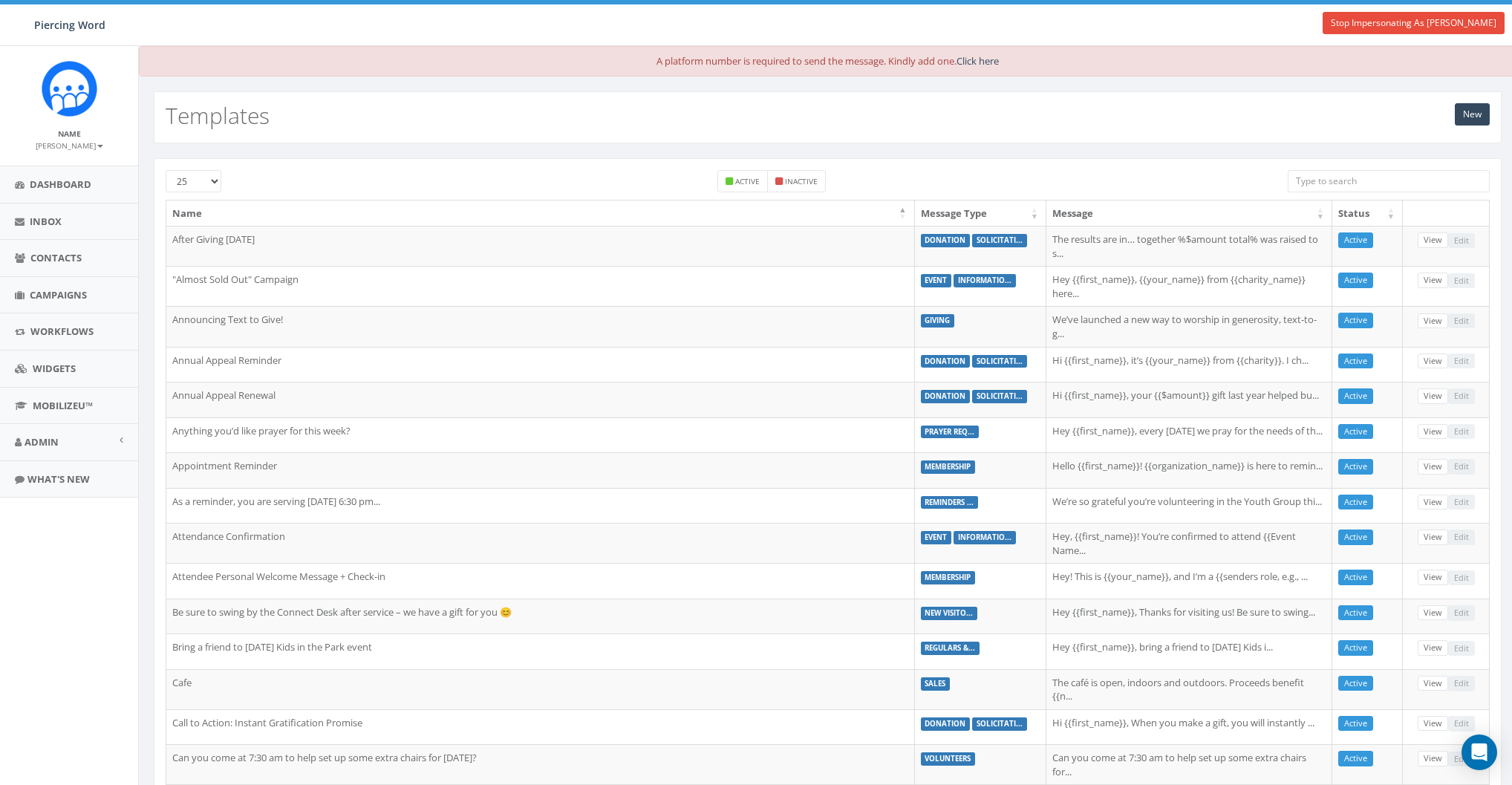
click at [1358, 182] on input "search" at bounding box center [1388, 181] width 202 height 22
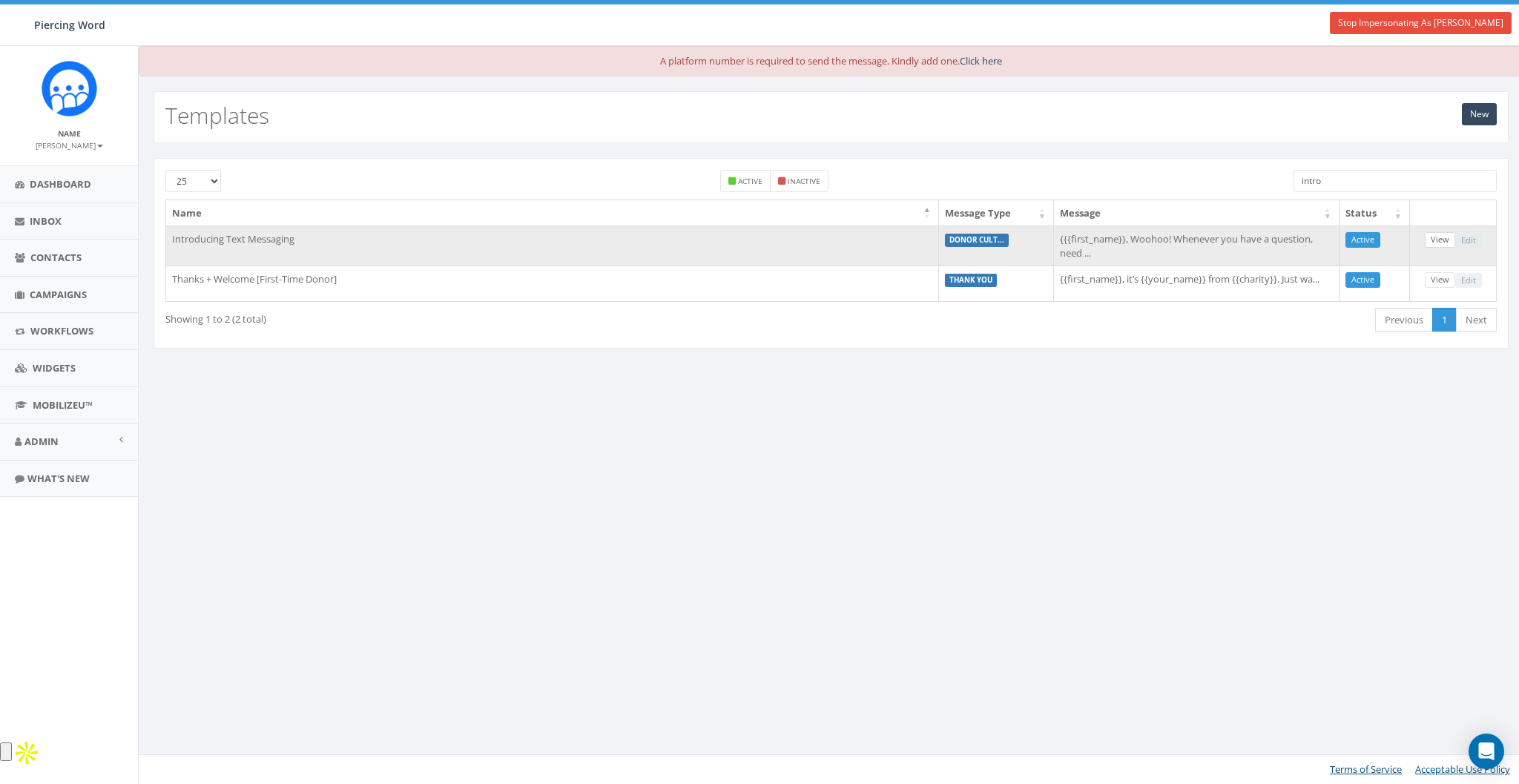
type input "intro"
click at [1445, 237] on link "View" at bounding box center [1439, 240] width 30 height 16
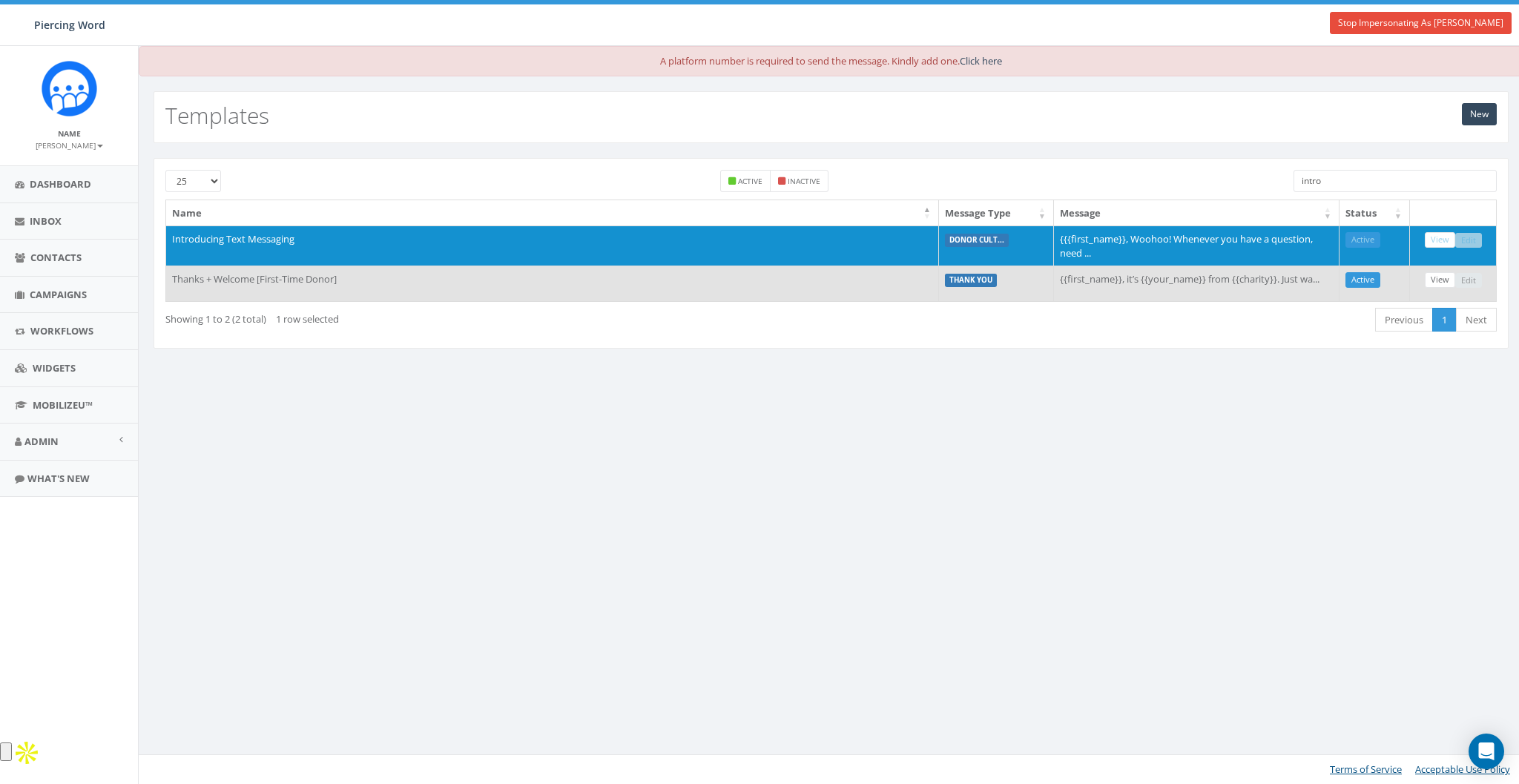
click at [276, 281] on td "Thanks + Welcome [First-Time Donor]" at bounding box center [552, 283] width 773 height 36
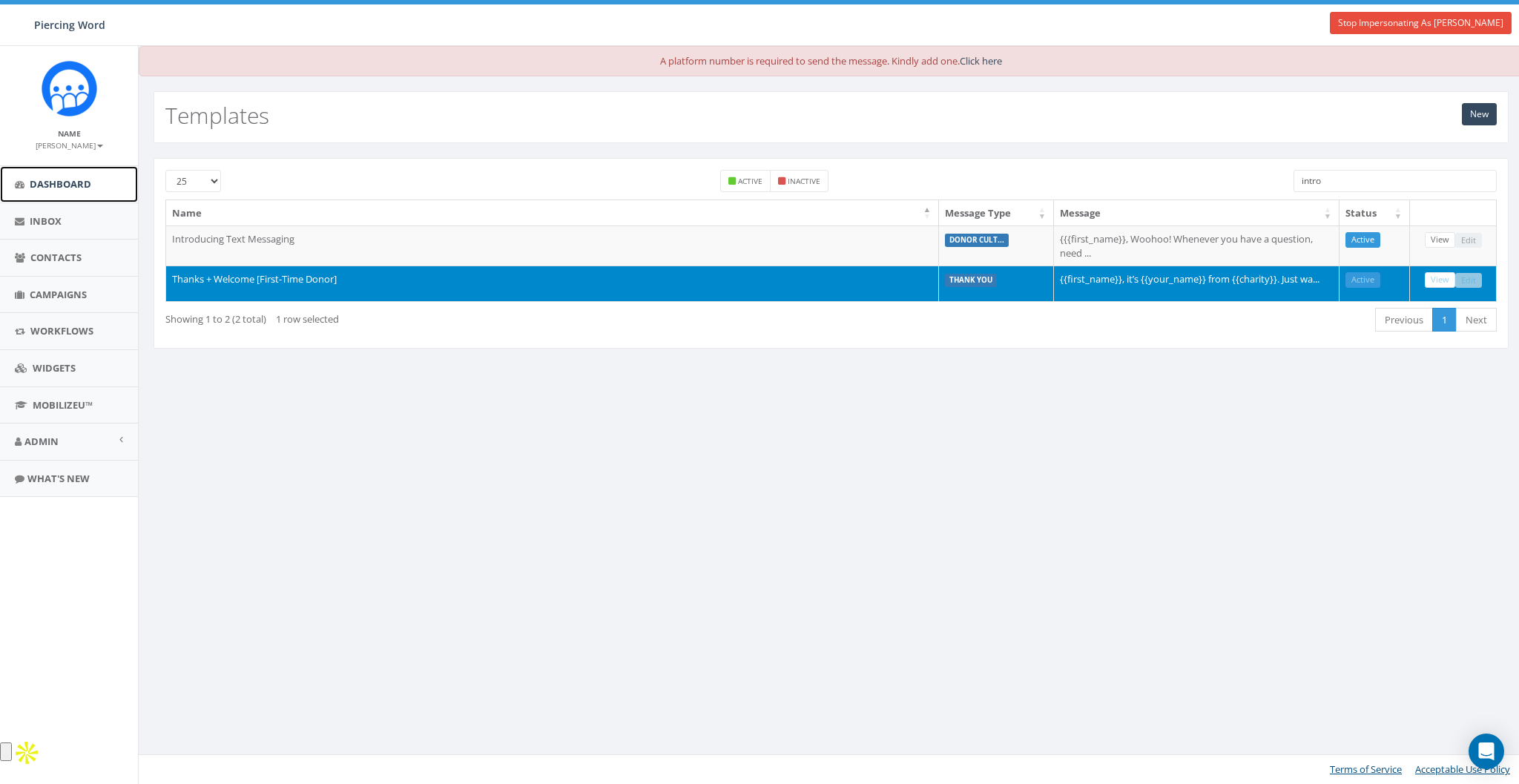
click at [60, 184] on span "Dashboard" at bounding box center [60, 184] width 62 height 13
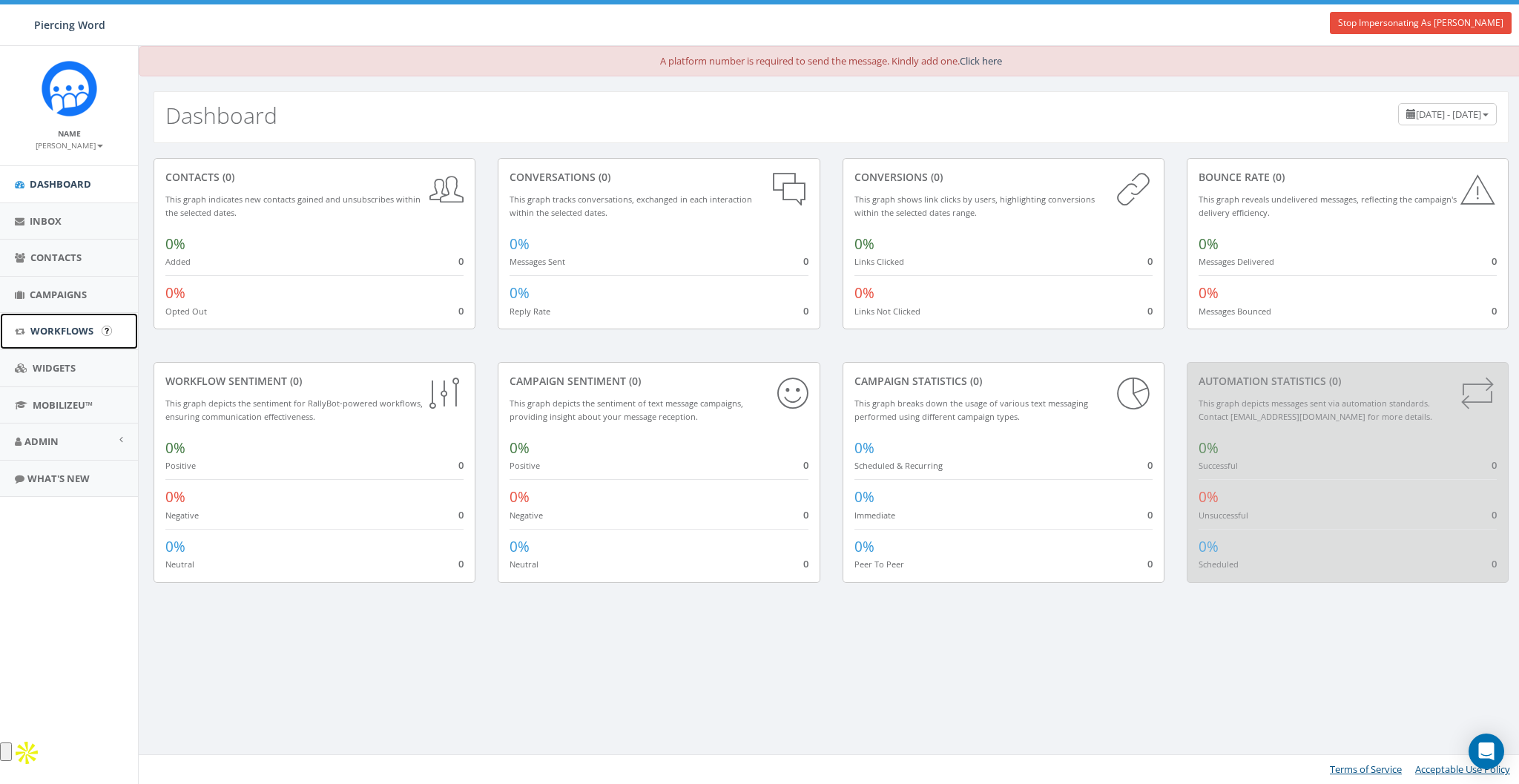
click at [43, 327] on span "Workflows" at bounding box center [62, 331] width 63 height 13
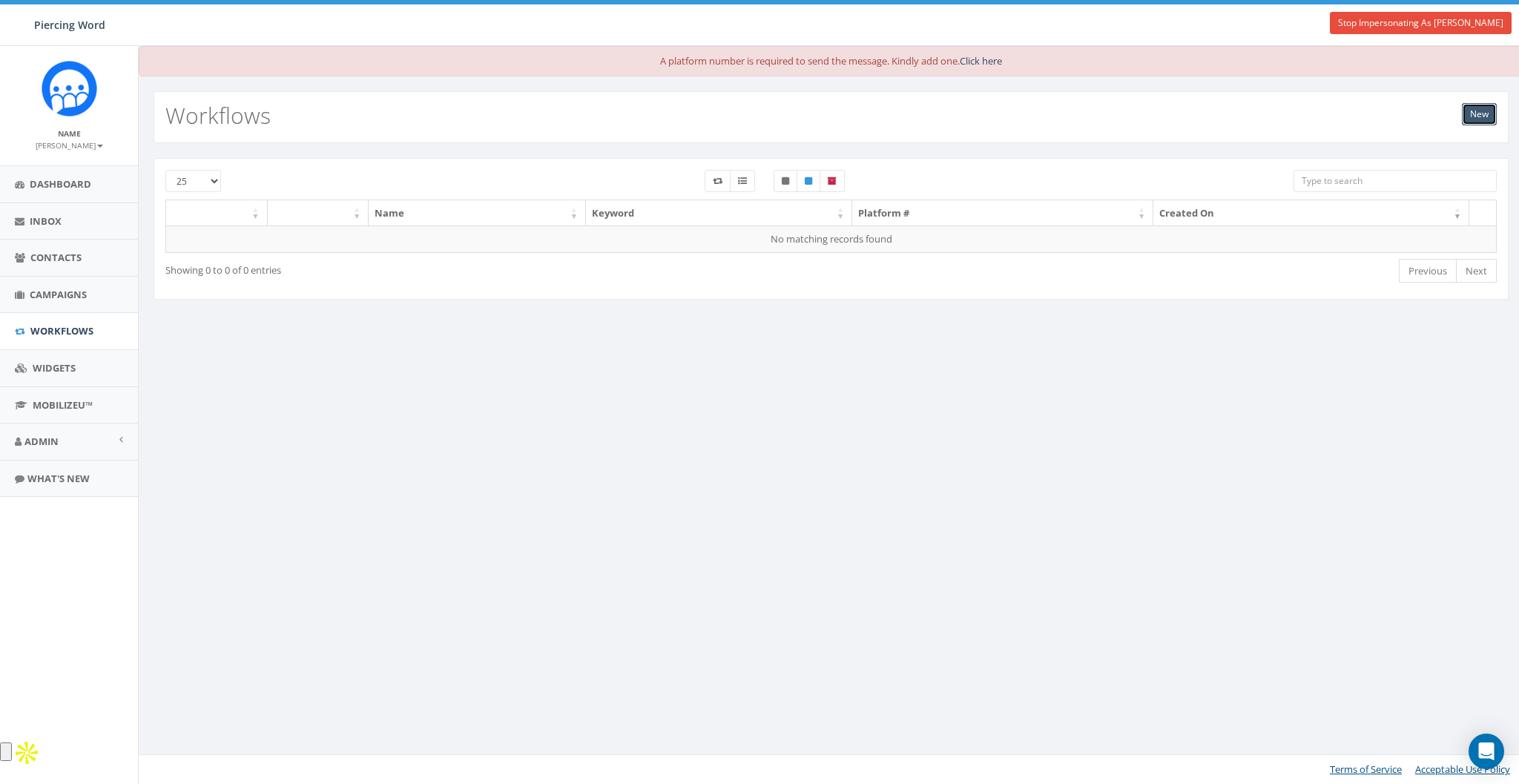
click at [1486, 113] on link "New" at bounding box center [1479, 115] width 35 height 22
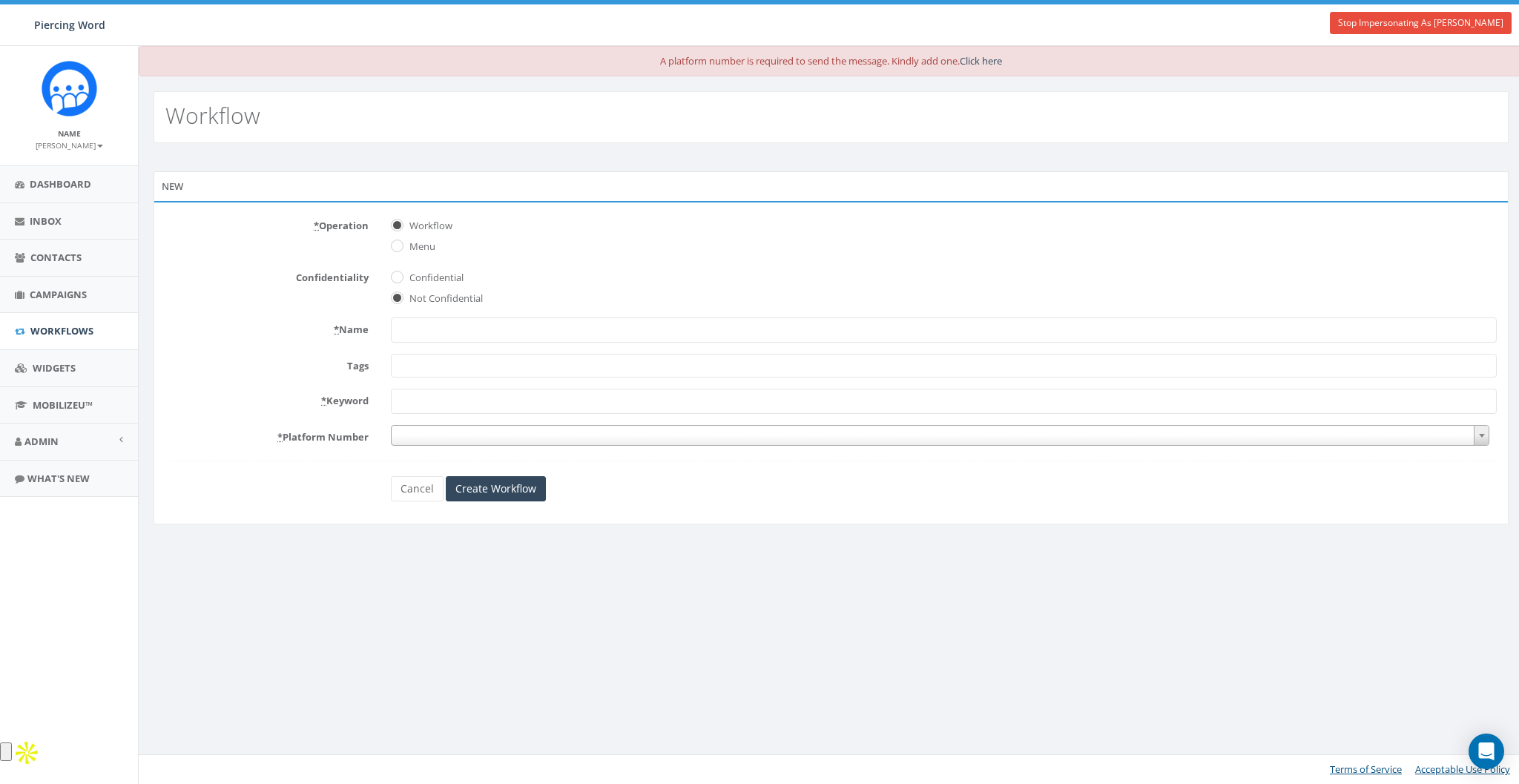
drag, startPoint x: 235, startPoint y: 315, endPoint x: 263, endPoint y: 316, distance: 28.0
click at [237, 315] on form "* Operation Workflow Menu Confidentiality Confidential Not Confidential * Name …" at bounding box center [830, 357] width 1331 height 288
click at [465, 321] on input "* Name" at bounding box center [943, 330] width 1105 height 25
type input "FORM"
type input "FROM"
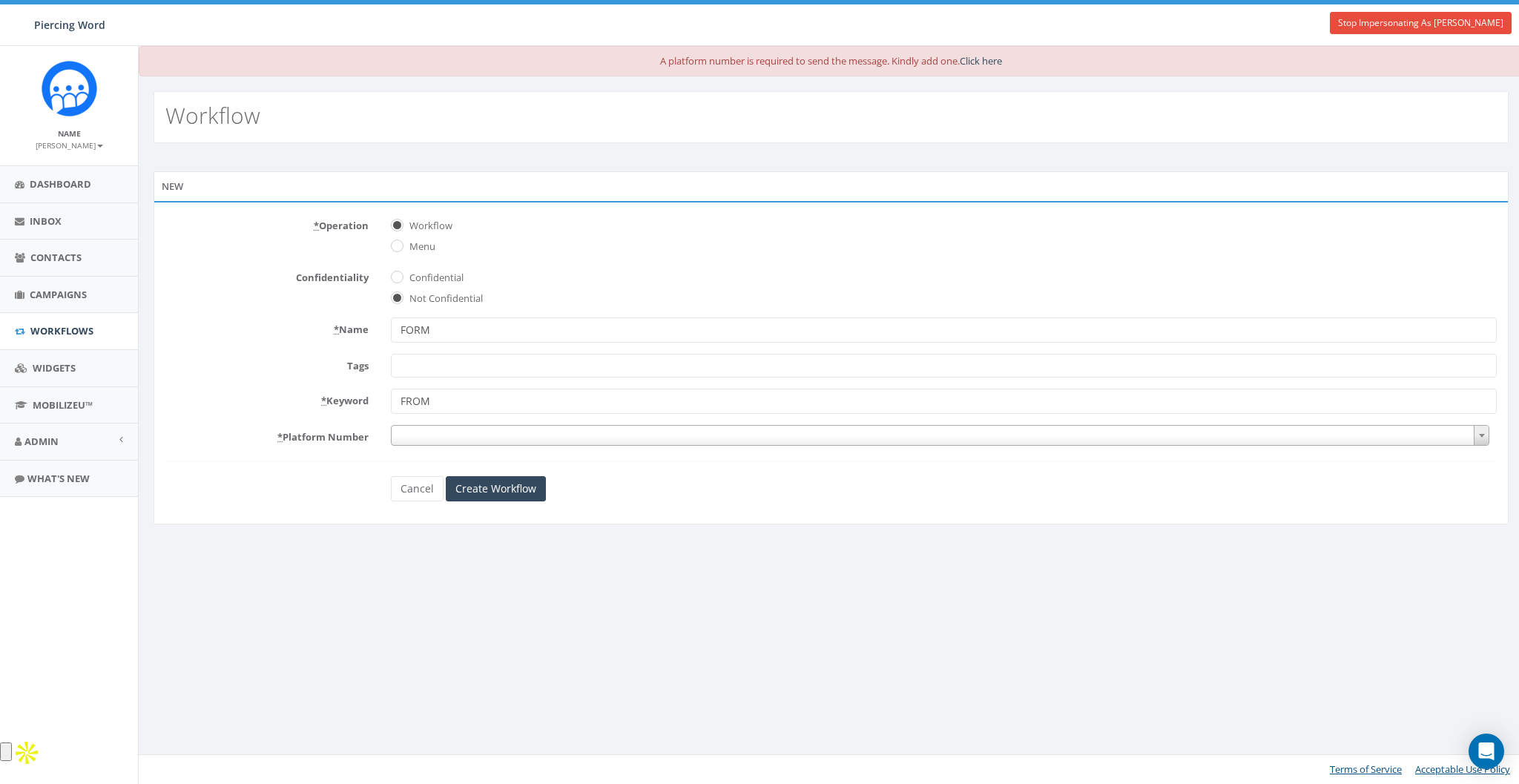
click at [442, 435] on span at bounding box center [940, 435] width 1098 height 21
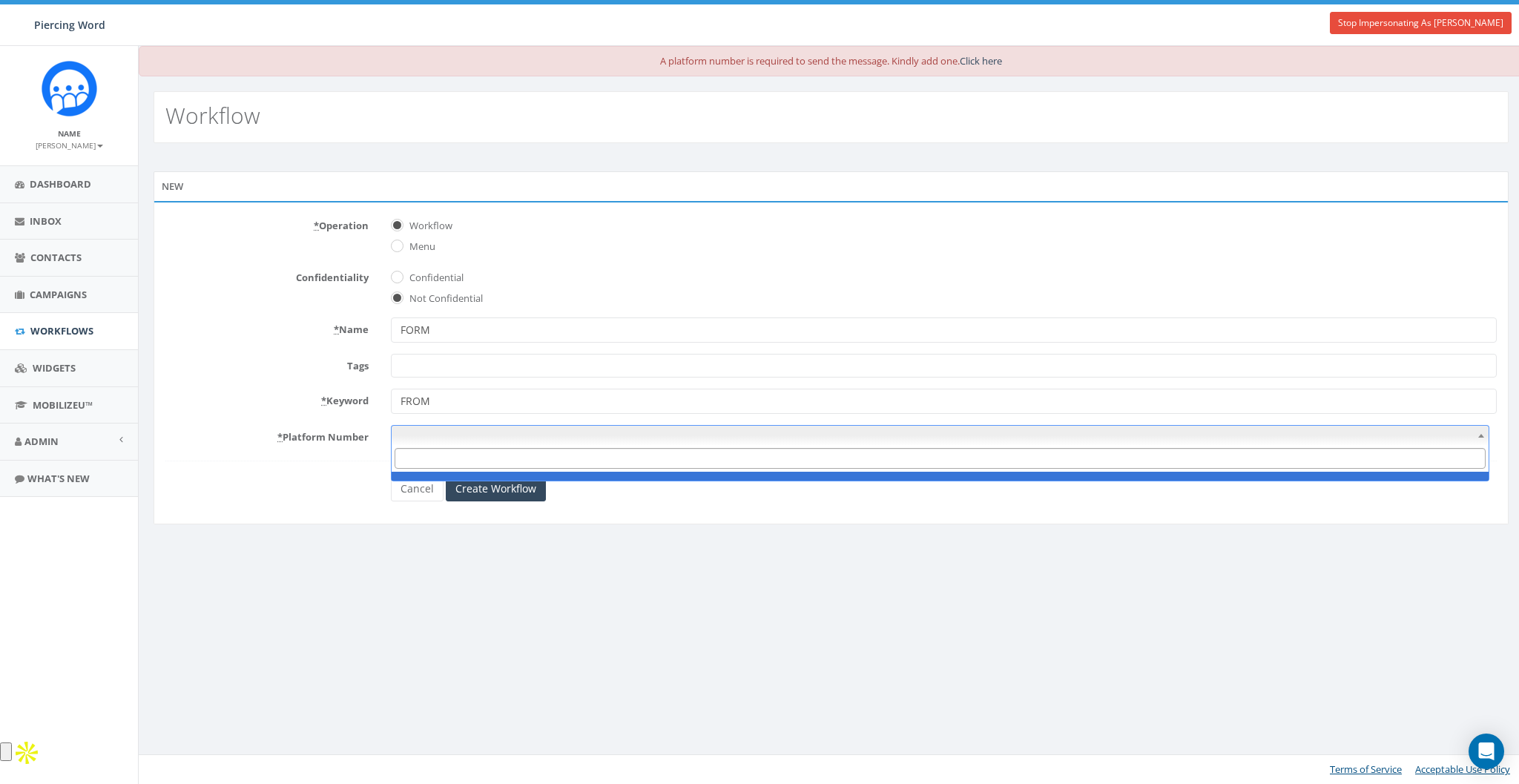
click at [442, 435] on span at bounding box center [940, 435] width 1098 height 21
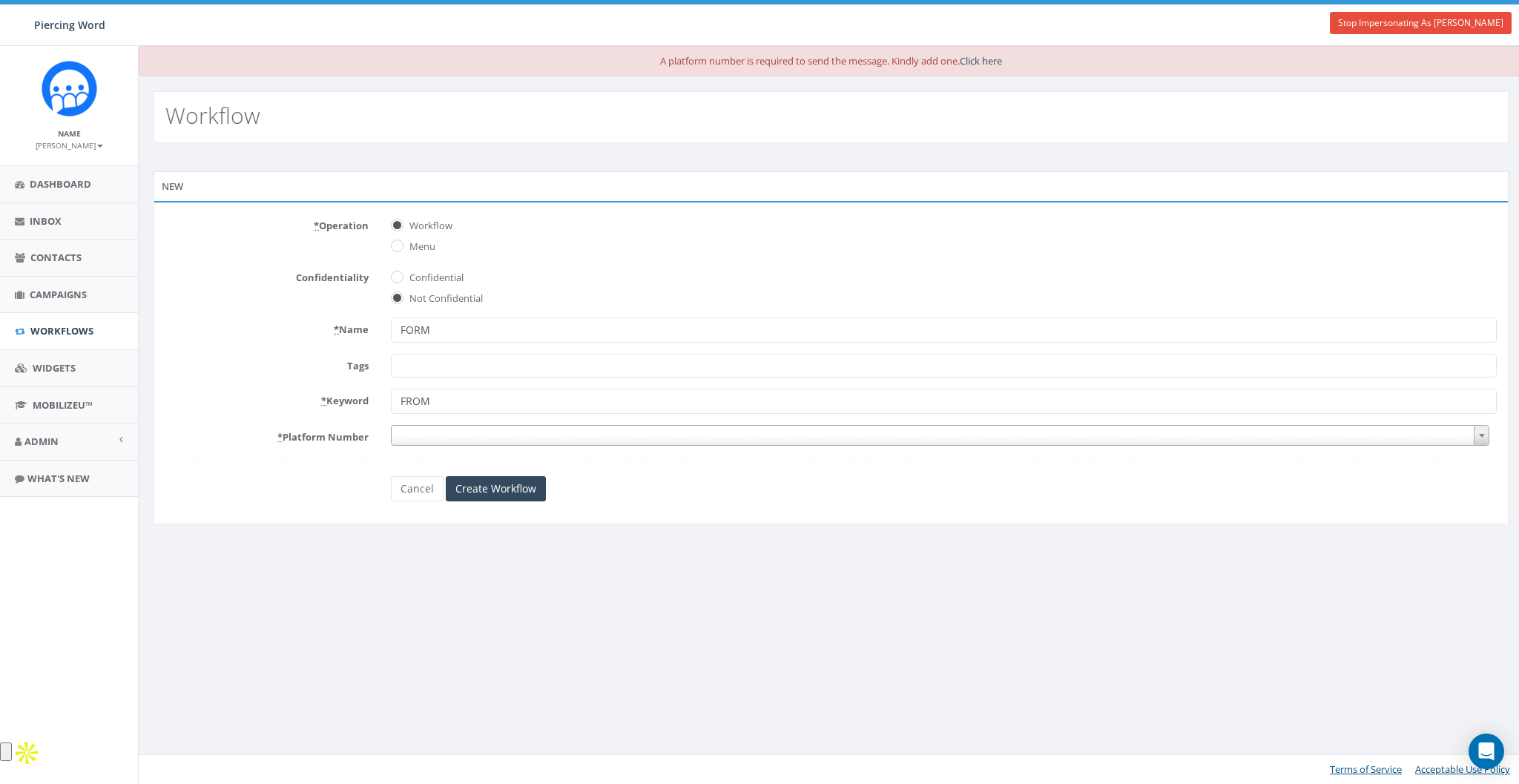
drag, startPoint x: 411, startPoint y: 543, endPoint x: 413, endPoint y: 522, distance: 21.1
click at [412, 542] on div "New * Operation Workflow Menu Confidentiality Confidential Not Confidential * N…" at bounding box center [830, 350] width 1384 height 414
click at [408, 471] on form "* Operation Workflow Menu Confidentiality Confidential Not Confidential * Name …" at bounding box center [830, 357] width 1331 height 288
click at [408, 488] on link "Cancel" at bounding box center [417, 489] width 53 height 25
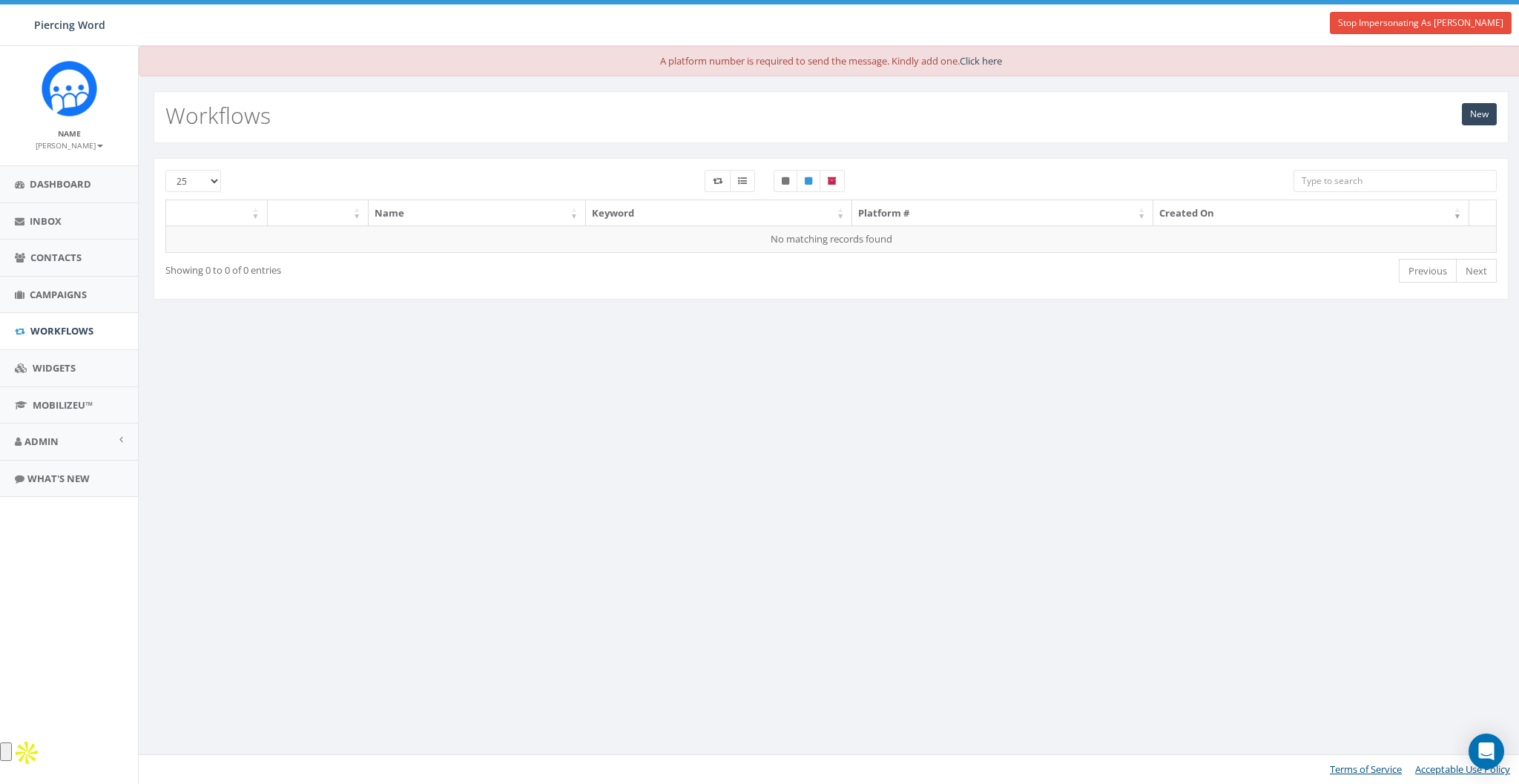
click at [1340, 27] on div "0.00 % of Available Amount Used You have used 0.00 % of your available amount." at bounding box center [1166, 25] width 349 height 42
click at [1377, 25] on link "Stop Impersonating As [PERSON_NAME]" at bounding box center [1420, 23] width 182 height 22
